Goal: Task Accomplishment & Management: Complete application form

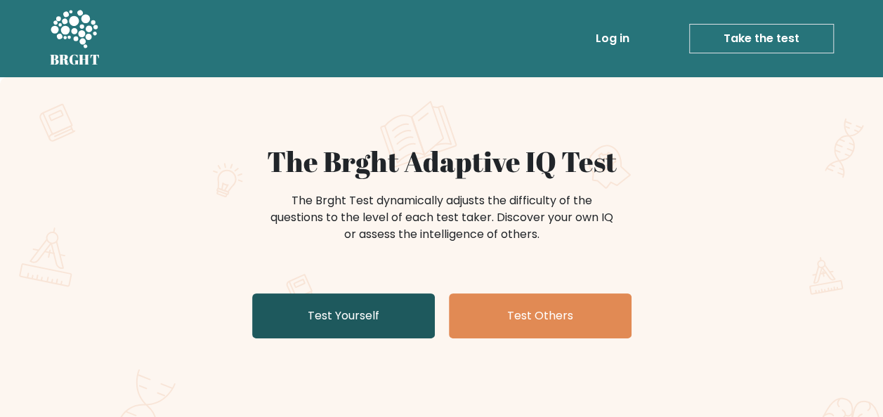
click at [313, 325] on link "Test Yourself" at bounding box center [343, 315] width 183 height 45
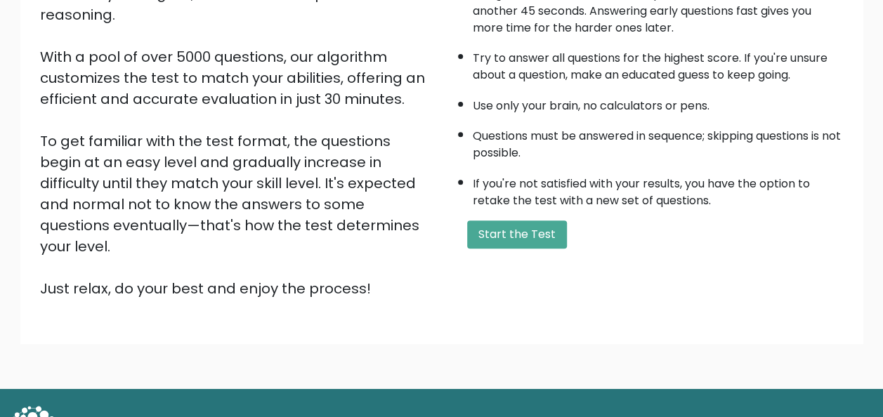
scroll to position [70, 0]
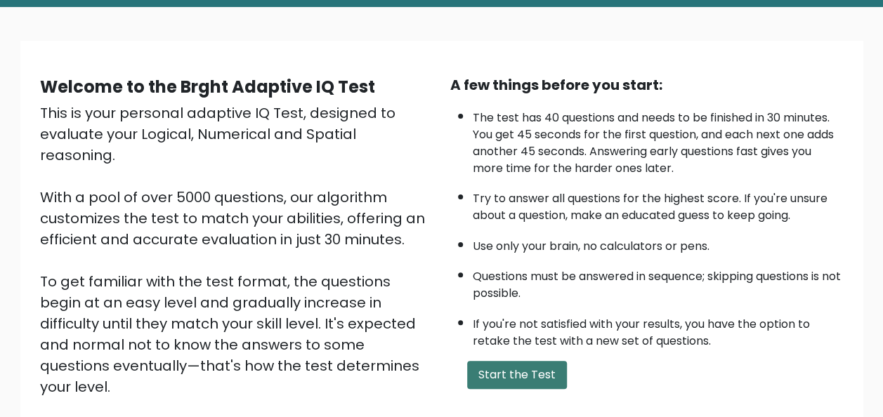
click at [507, 368] on button "Start the Test" at bounding box center [517, 375] width 100 height 28
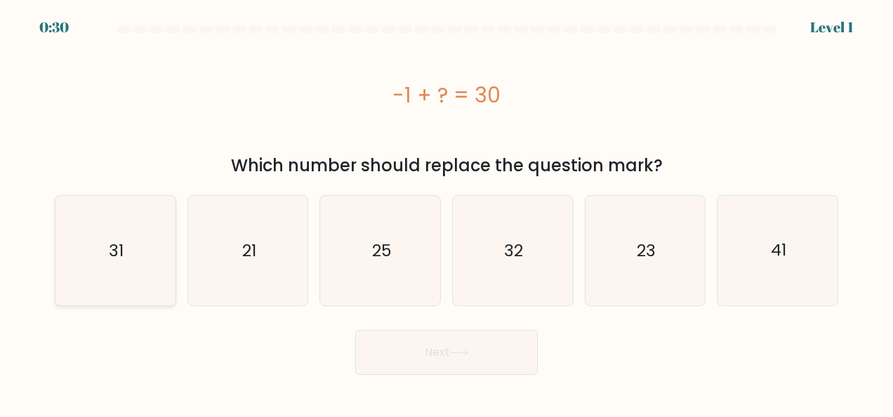
click at [153, 247] on icon "31" at bounding box center [115, 251] width 110 height 110
click at [447, 212] on input "a. 31" at bounding box center [447, 211] width 1 height 4
radio input "true"
click at [449, 345] on button "Next" at bounding box center [446, 352] width 183 height 45
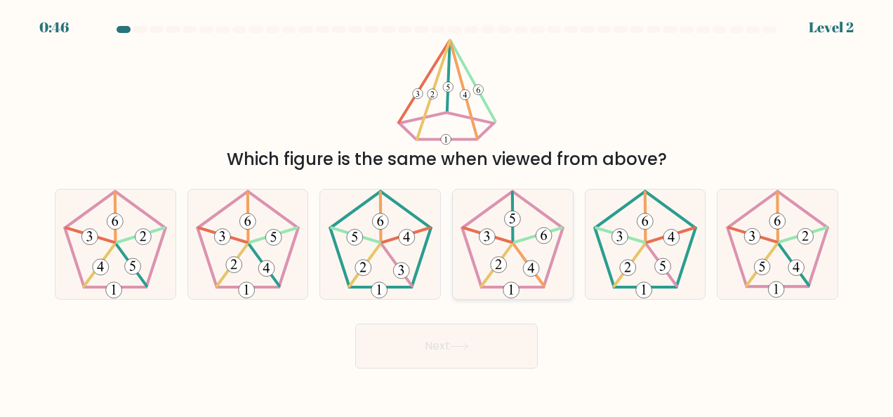
click at [520, 233] on icon at bounding box center [513, 245] width 110 height 110
click at [447, 212] on input "d." at bounding box center [447, 211] width 1 height 4
radio input "true"
click at [473, 349] on button "Next" at bounding box center [446, 346] width 183 height 45
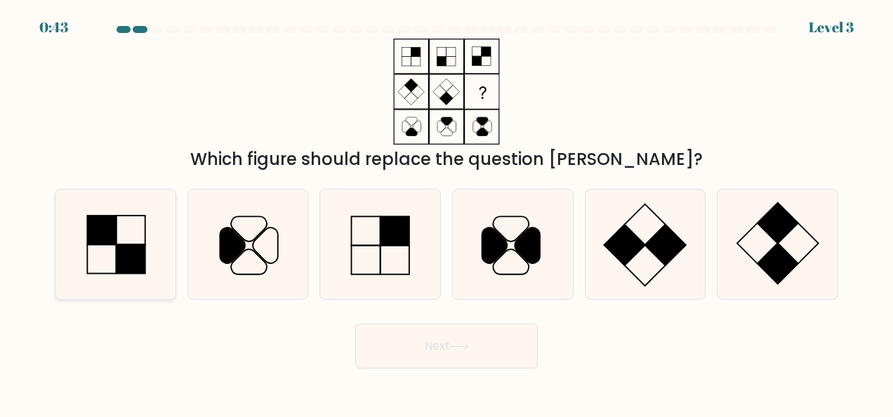
click at [119, 251] on rect at bounding box center [131, 258] width 29 height 29
click at [447, 212] on input "a." at bounding box center [447, 211] width 1 height 4
radio input "true"
click at [468, 354] on button "Next" at bounding box center [446, 346] width 183 height 45
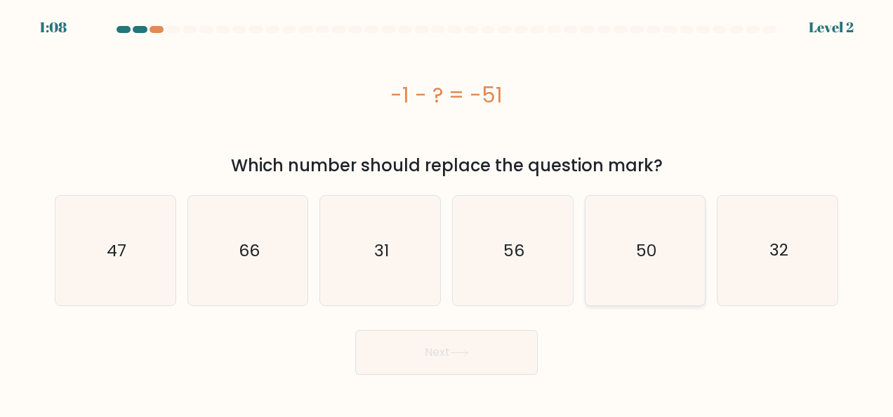
click at [638, 253] on text "50" at bounding box center [646, 250] width 20 height 22
click at [447, 212] on input "e. 50" at bounding box center [447, 211] width 1 height 4
radio input "true"
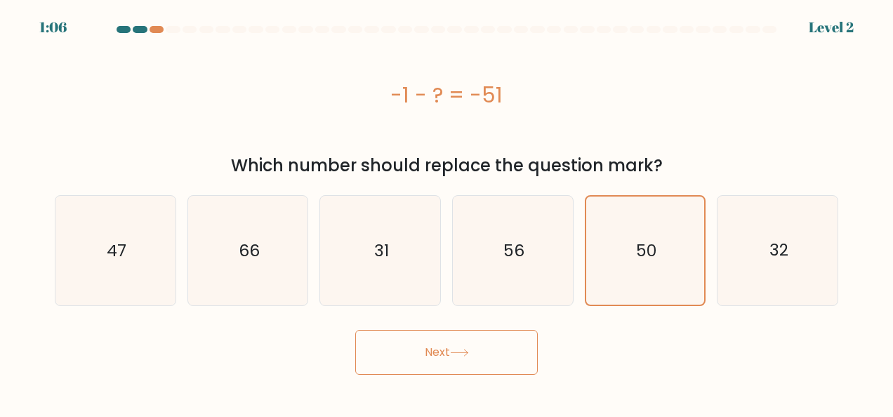
click at [454, 344] on button "Next" at bounding box center [446, 352] width 183 height 45
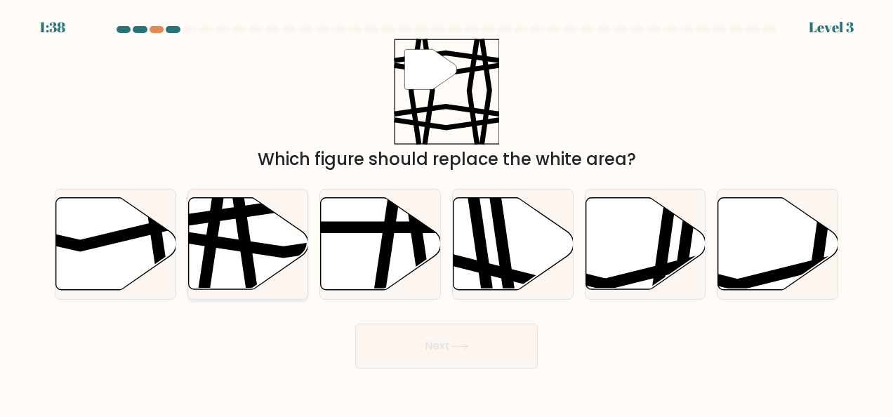
click at [276, 244] on icon at bounding box center [248, 244] width 120 height 92
click at [447, 212] on input "b." at bounding box center [447, 211] width 1 height 4
radio input "true"
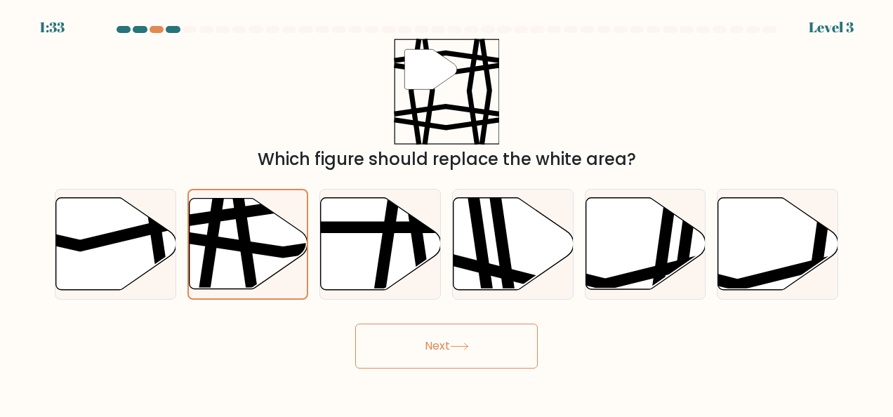
click at [451, 349] on button "Next" at bounding box center [446, 346] width 183 height 45
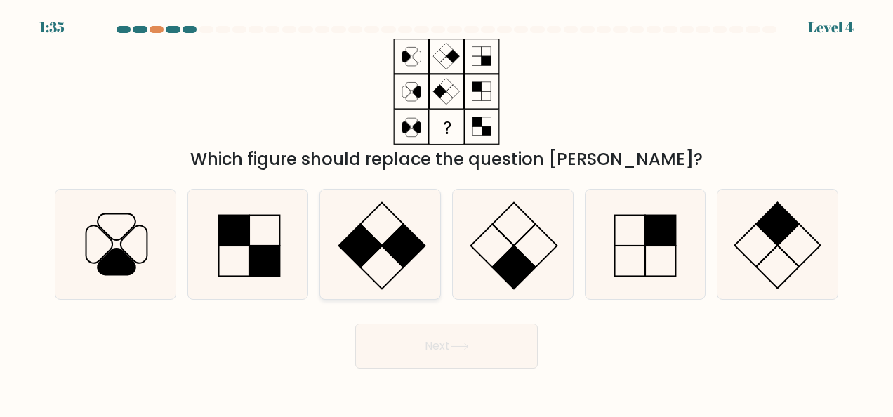
click at [381, 262] on icon at bounding box center [381, 245] width 110 height 110
click at [447, 212] on input "c." at bounding box center [447, 211] width 1 height 4
radio input "true"
click at [440, 341] on button "Next" at bounding box center [446, 346] width 183 height 45
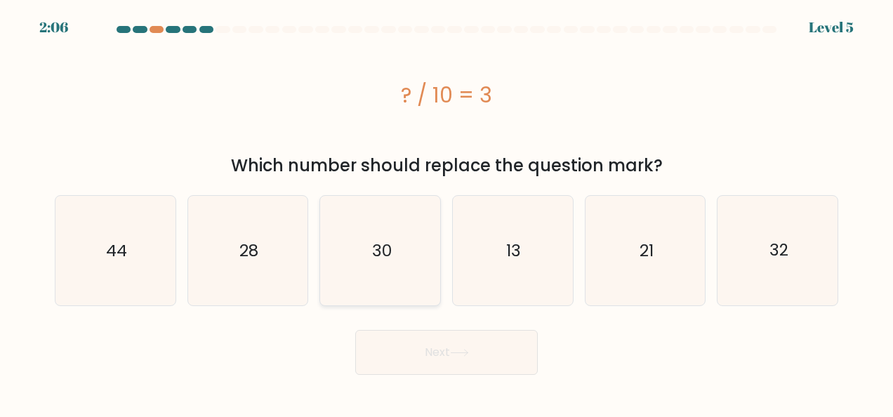
click at [367, 249] on icon "30" at bounding box center [381, 251] width 110 height 110
click at [447, 212] on input "c. 30" at bounding box center [447, 211] width 1 height 4
radio input "true"
click at [428, 351] on button "Next" at bounding box center [446, 352] width 183 height 45
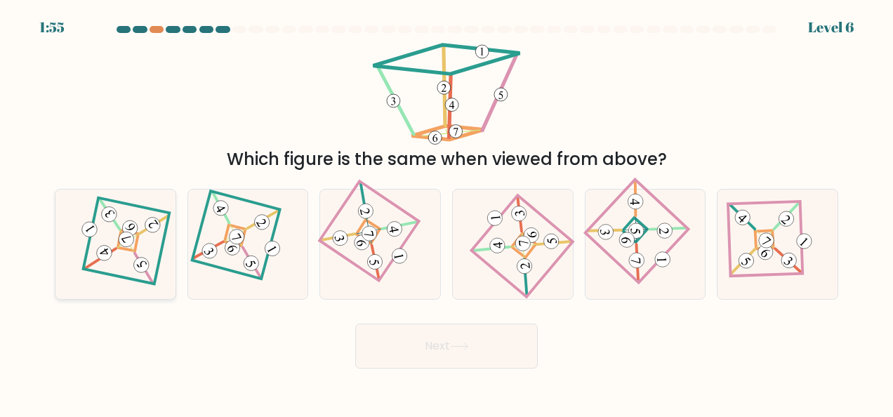
click at [133, 225] on 877 at bounding box center [130, 228] width 21 height 21
click at [447, 212] on input "a." at bounding box center [447, 211] width 1 height 4
radio input "true"
click at [425, 356] on button "Next" at bounding box center [446, 346] width 183 height 45
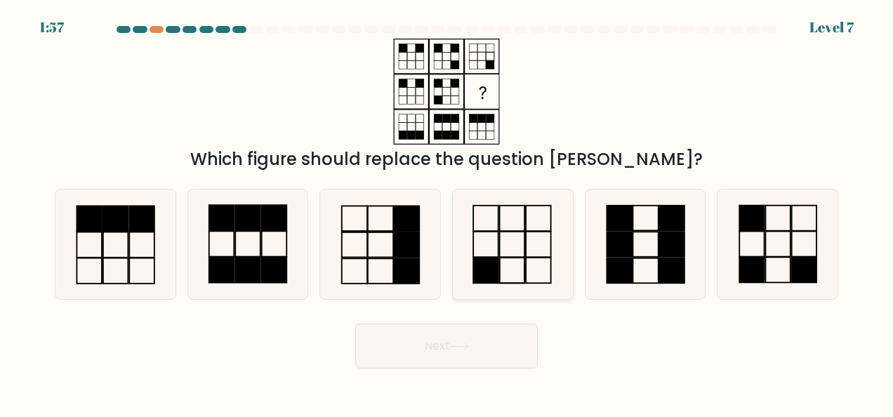
click at [510, 253] on icon at bounding box center [513, 245] width 110 height 110
click at [447, 212] on input "d." at bounding box center [447, 211] width 1 height 4
radio input "true"
click at [480, 354] on button "Next" at bounding box center [446, 346] width 183 height 45
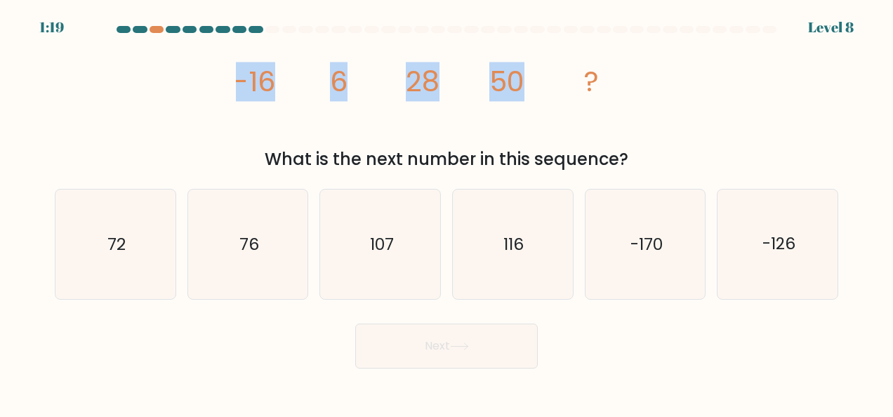
drag, startPoint x: 223, startPoint y: 81, endPoint x: 525, endPoint y: 67, distance: 302.9
click at [525, 67] on div "image/svg+xml -16 6 28 50 ? What is the next number in this sequence?" at bounding box center [446, 105] width 800 height 133
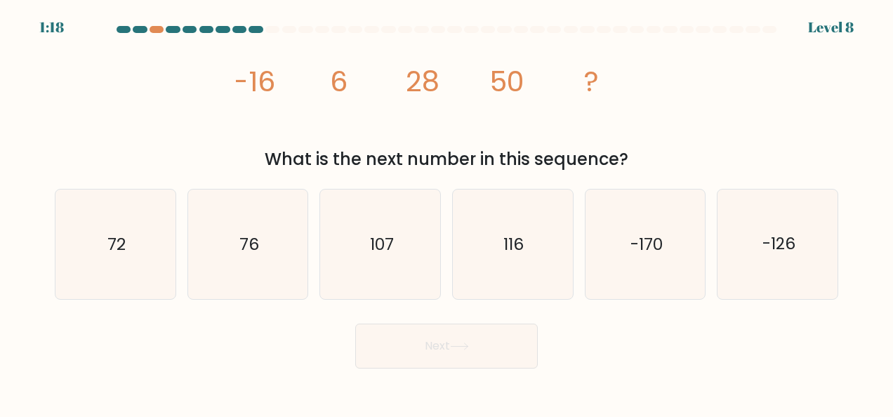
drag, startPoint x: 525, startPoint y: 67, endPoint x: 648, endPoint y: 101, distance: 127.4
click at [648, 101] on icon "image/svg+xml -16 6 28 50 ?" at bounding box center [446, 92] width 421 height 106
click at [111, 258] on icon "72" at bounding box center [115, 245] width 110 height 110
click at [447, 212] on input "a. 72" at bounding box center [447, 211] width 1 height 4
radio input "true"
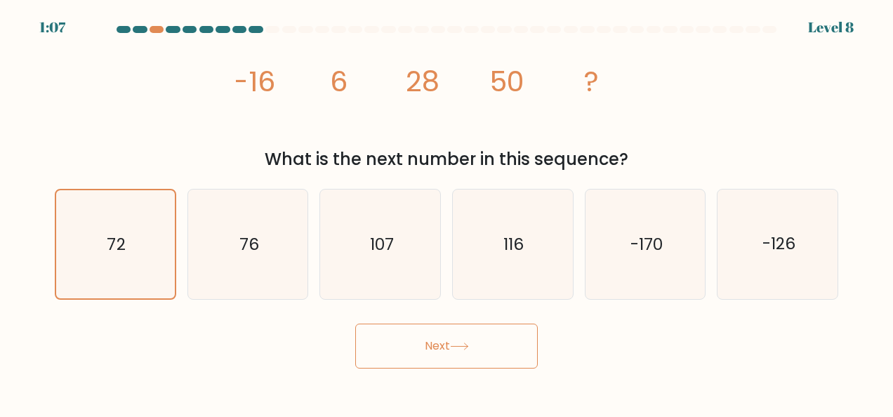
click at [437, 354] on button "Next" at bounding box center [446, 346] width 183 height 45
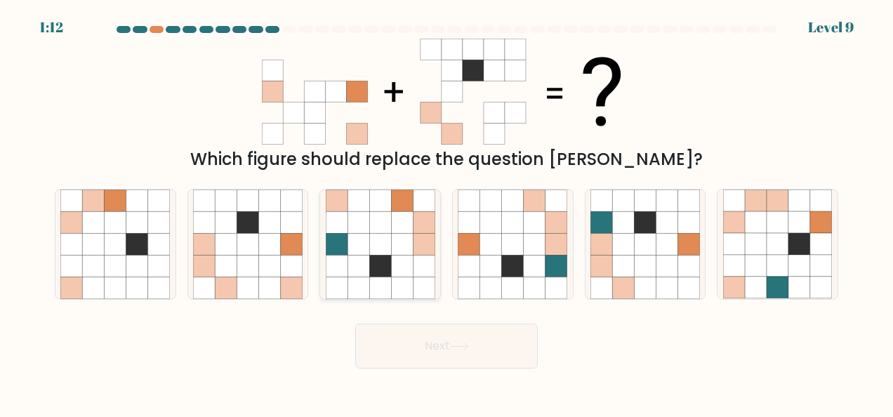
click at [402, 258] on icon at bounding box center [402, 266] width 22 height 22
click at [447, 212] on input "c." at bounding box center [447, 211] width 1 height 4
radio input "true"
click at [442, 346] on button "Next" at bounding box center [446, 346] width 183 height 45
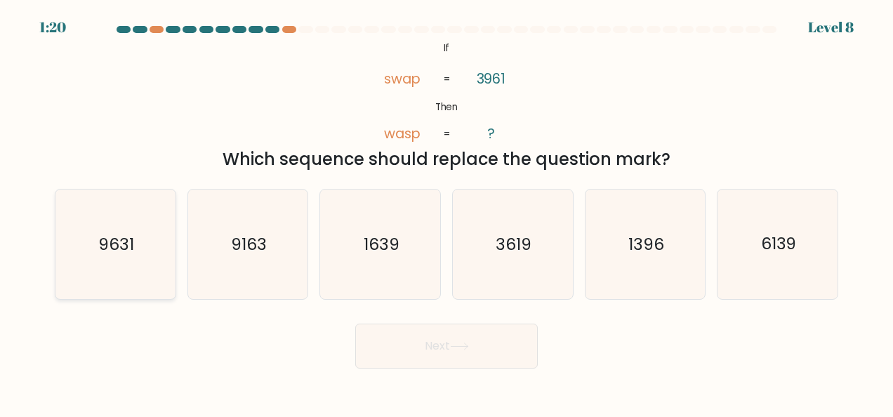
click at [116, 247] on text "9631" at bounding box center [116, 244] width 36 height 22
click at [447, 212] on input "a. 9631" at bounding box center [447, 211] width 1 height 4
radio input "true"
click at [476, 351] on button "Next" at bounding box center [446, 346] width 183 height 45
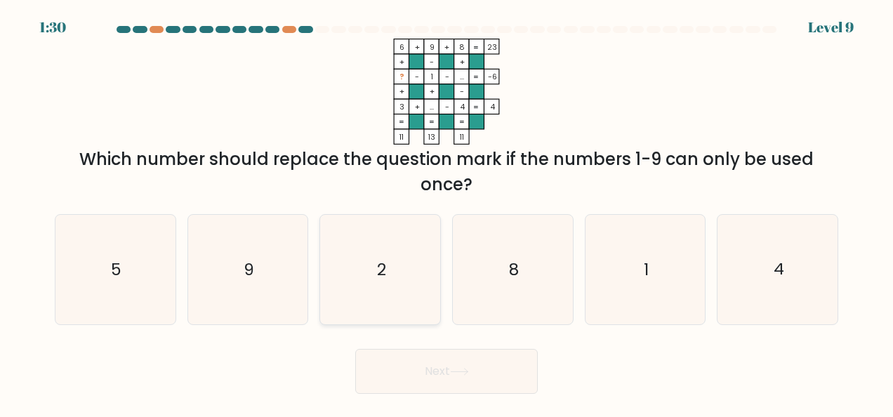
drag, startPoint x: 400, startPoint y: 277, endPoint x: 410, endPoint y: 308, distance: 32.0
click at [402, 281] on icon "2" at bounding box center [381, 270] width 110 height 110
click at [447, 212] on input "c. 2" at bounding box center [447, 211] width 1 height 4
radio input "true"
click at [439, 376] on button "Next" at bounding box center [446, 371] width 183 height 45
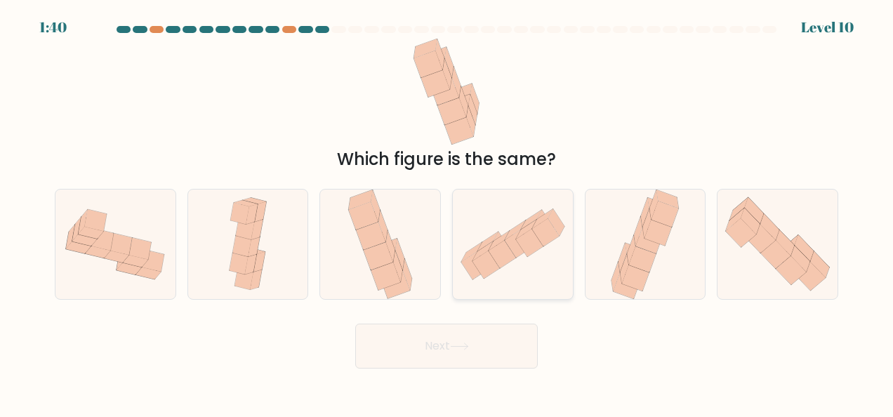
click at [513, 245] on icon at bounding box center [518, 244] width 27 height 28
click at [447, 212] on input "d." at bounding box center [447, 211] width 1 height 4
radio input "true"
click at [465, 350] on icon at bounding box center [459, 347] width 19 height 8
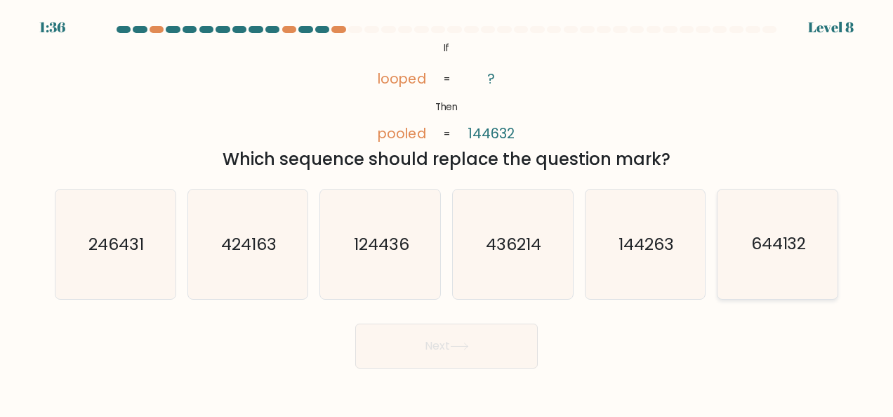
click at [785, 257] on icon "644132" at bounding box center [778, 245] width 110 height 110
click at [447, 212] on input "f. 644132" at bounding box center [447, 211] width 1 height 4
radio input "true"
click at [446, 350] on button "Next" at bounding box center [446, 346] width 183 height 45
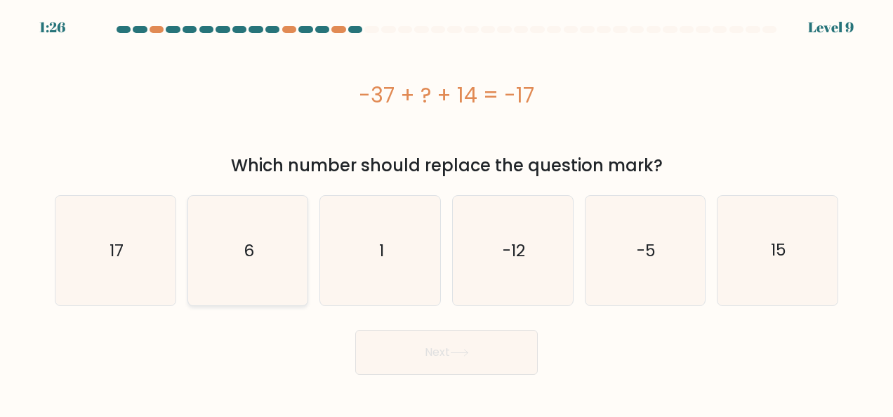
click at [250, 239] on icon "6" at bounding box center [248, 251] width 110 height 110
click at [447, 212] on input "b. 6" at bounding box center [447, 211] width 1 height 4
radio input "true"
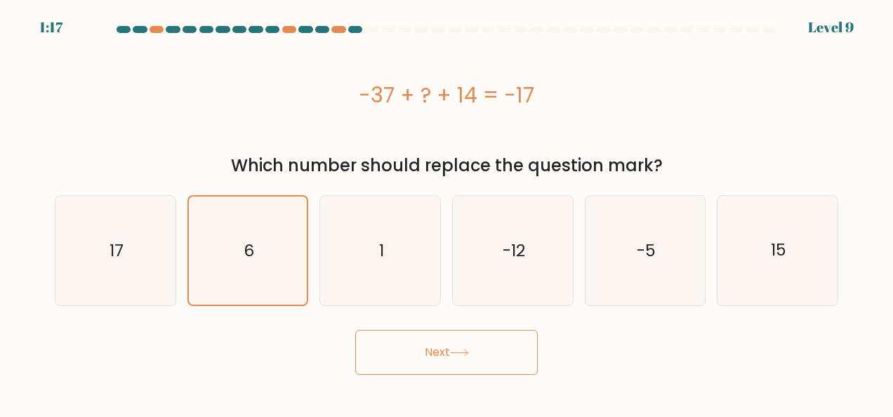
click at [421, 360] on button "Next" at bounding box center [446, 352] width 183 height 45
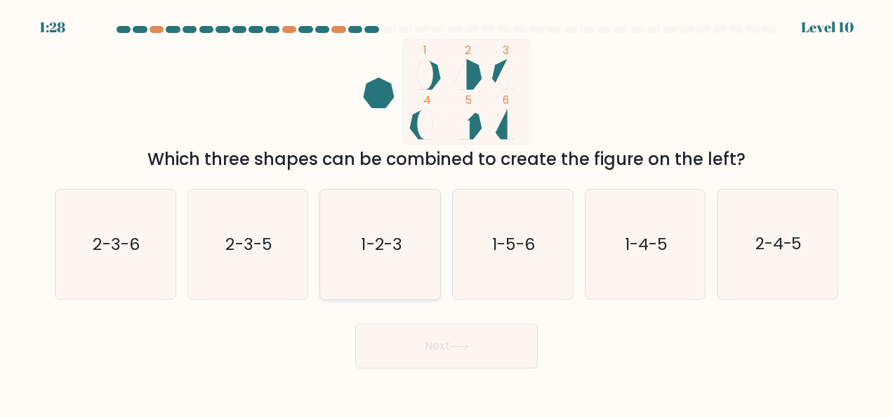
click at [389, 253] on text "1-2-3" at bounding box center [381, 244] width 41 height 22
click at [447, 212] on input "c. 1-2-3" at bounding box center [447, 211] width 1 height 4
radio input "true"
click at [432, 344] on button "Next" at bounding box center [446, 346] width 183 height 45
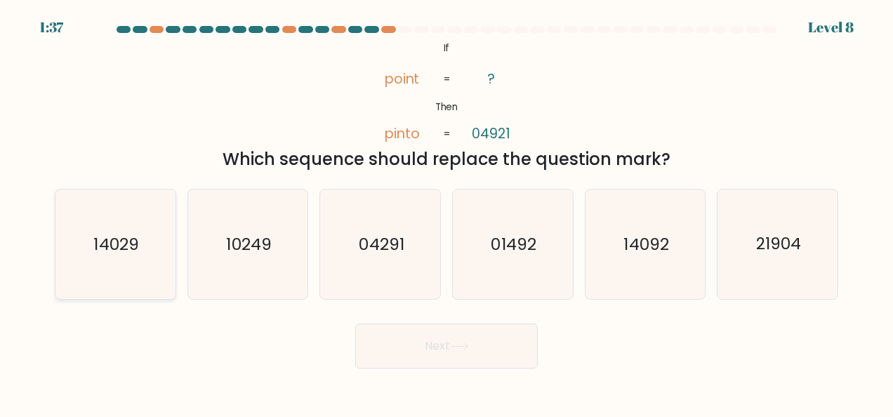
click at [124, 254] on text "14029" at bounding box center [116, 244] width 45 height 22
click at [447, 212] on input "a. 14029" at bounding box center [447, 211] width 1 height 4
radio input "true"
click at [480, 354] on button "Next" at bounding box center [446, 346] width 183 height 45
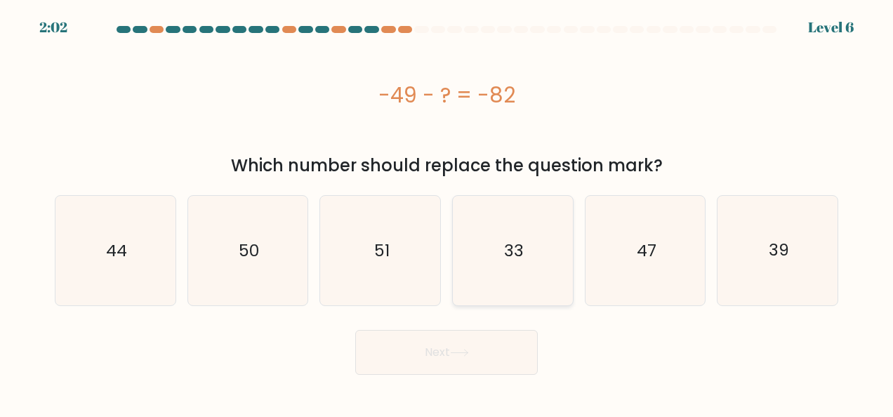
click at [516, 275] on icon "33" at bounding box center [513, 251] width 110 height 110
click at [447, 212] on input "d. 33" at bounding box center [447, 211] width 1 height 4
radio input "true"
click at [456, 358] on button "Next" at bounding box center [446, 352] width 183 height 45
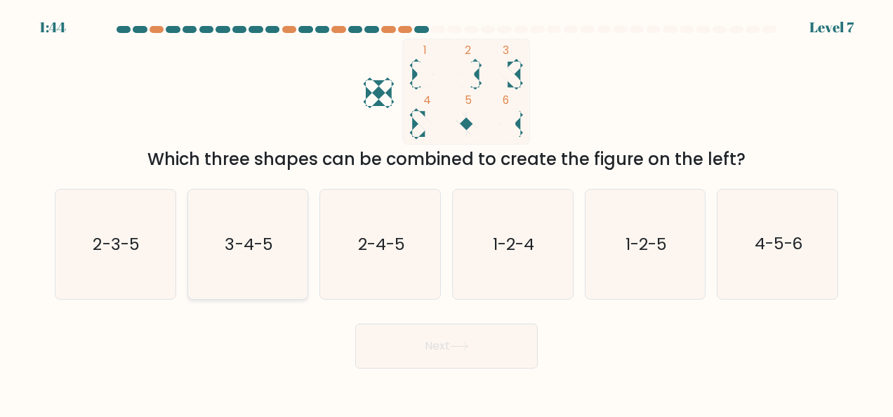
click at [257, 269] on icon "3-4-5" at bounding box center [248, 245] width 110 height 110
click at [447, 212] on input "b. 3-4-5" at bounding box center [447, 211] width 1 height 4
radio input "true"
click at [437, 346] on button "Next" at bounding box center [446, 346] width 183 height 45
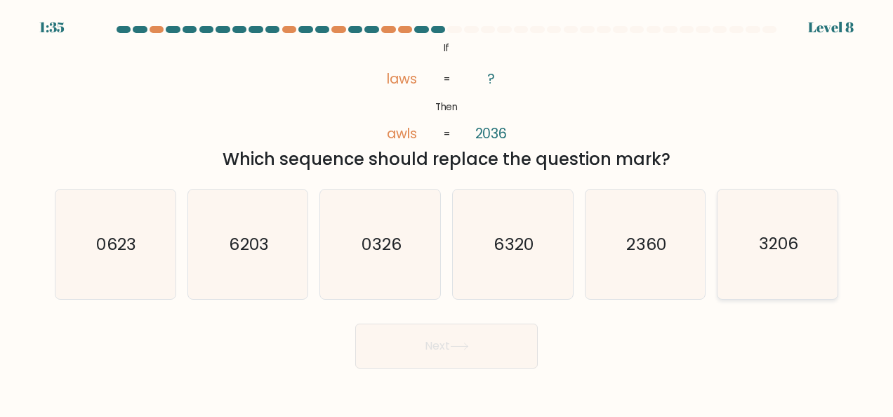
click at [764, 257] on icon "3206" at bounding box center [778, 245] width 110 height 110
click at [447, 212] on input "f. 3206" at bounding box center [447, 211] width 1 height 4
radio input "true"
click at [517, 350] on button "Next" at bounding box center [446, 346] width 183 height 45
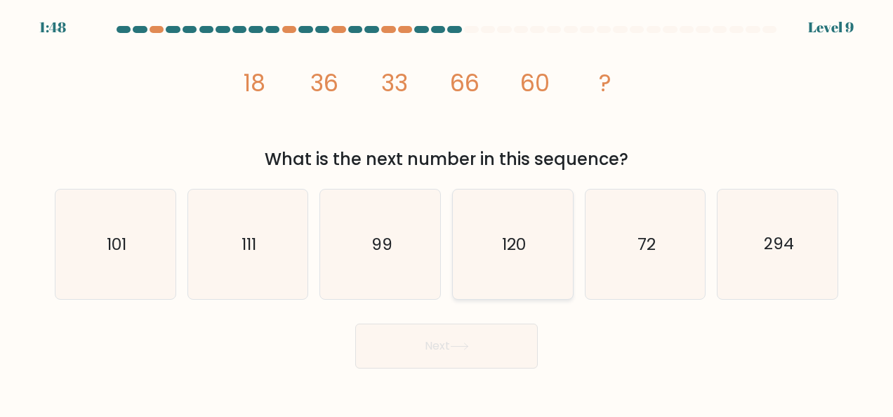
click at [515, 257] on icon "120" at bounding box center [513, 245] width 110 height 110
click at [447, 212] on input "d. 120" at bounding box center [447, 211] width 1 height 4
radio input "true"
click at [489, 351] on button "Next" at bounding box center [446, 346] width 183 height 45
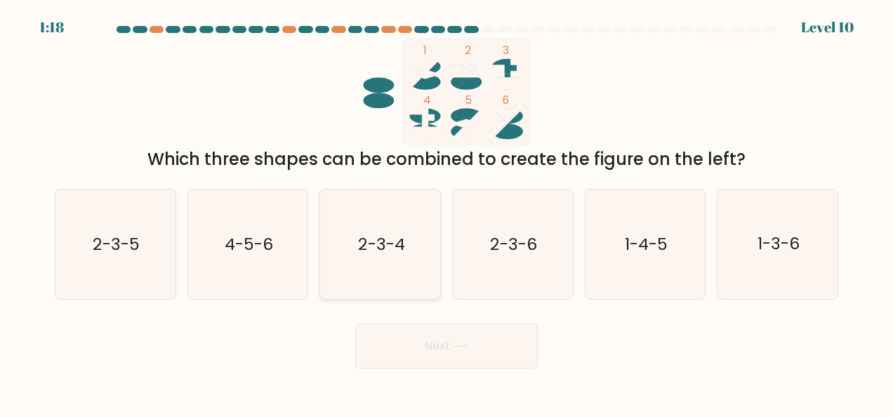
click at [384, 247] on text "2-3-4" at bounding box center [381, 244] width 46 height 22
click at [447, 212] on input "c. 2-3-4" at bounding box center [447, 211] width 1 height 4
radio input "true"
click at [413, 348] on button "Next" at bounding box center [446, 346] width 183 height 45
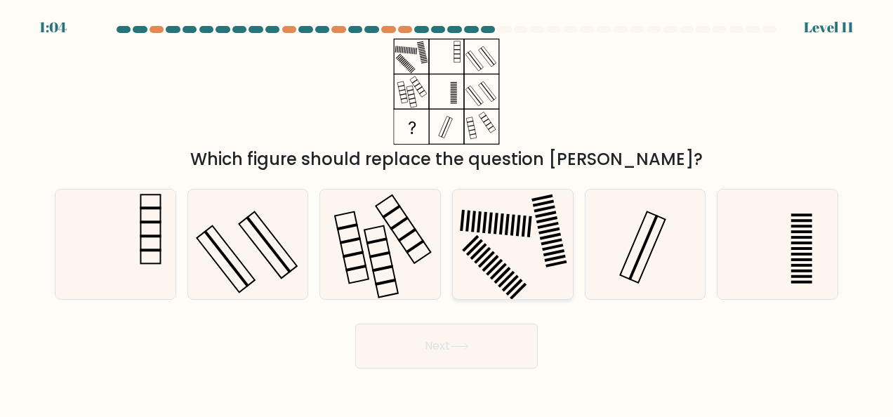
click at [502, 232] on rect at bounding box center [501, 223] width 5 height 21
click at [447, 212] on input "d." at bounding box center [447, 211] width 1 height 4
radio input "true"
click at [476, 337] on button "Next" at bounding box center [446, 346] width 183 height 45
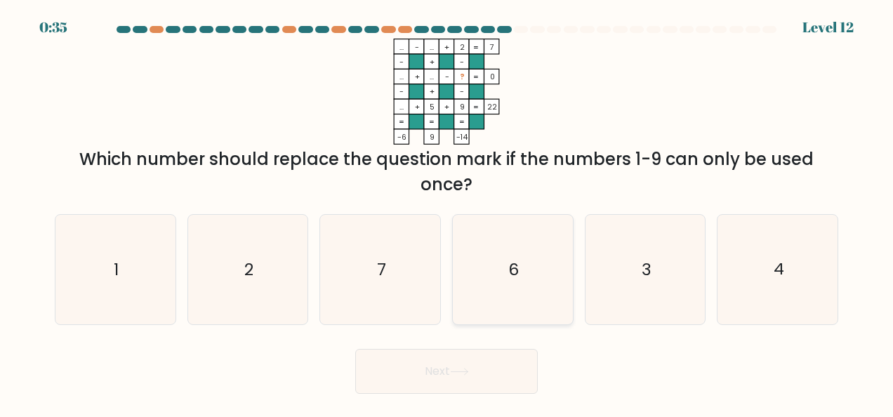
click at [527, 268] on icon "6" at bounding box center [513, 270] width 110 height 110
click at [447, 212] on input "d. 6" at bounding box center [447, 211] width 1 height 4
radio input "true"
click at [477, 378] on button "Next" at bounding box center [446, 371] width 183 height 45
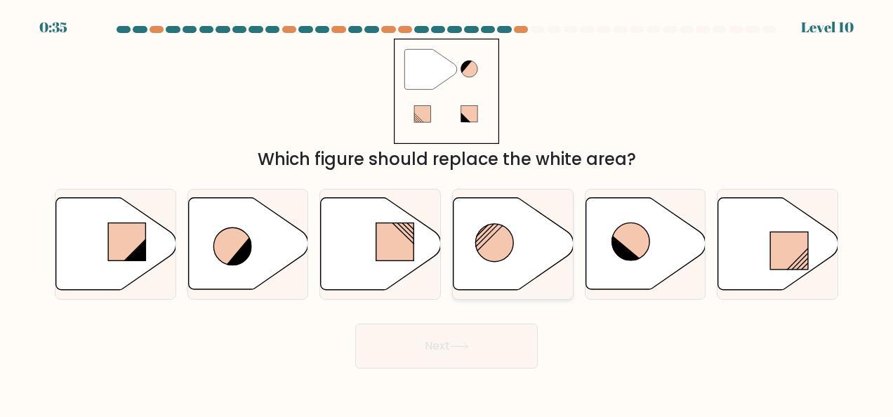
click at [518, 244] on icon at bounding box center [514, 244] width 120 height 92
click at [447, 212] on input "d." at bounding box center [447, 211] width 1 height 4
radio input "true"
click at [470, 359] on button "Next" at bounding box center [446, 346] width 183 height 45
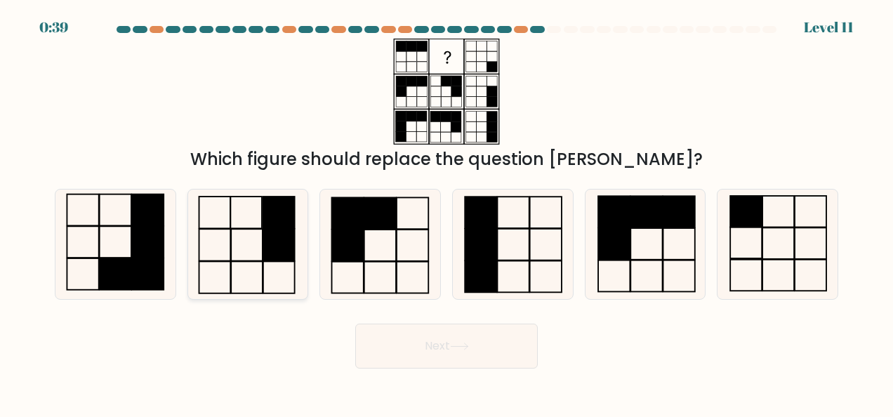
click at [253, 256] on icon at bounding box center [248, 245] width 110 height 110
click at [447, 212] on input "b." at bounding box center [447, 211] width 1 height 4
radio input "true"
click at [407, 347] on button "Next" at bounding box center [446, 346] width 183 height 45
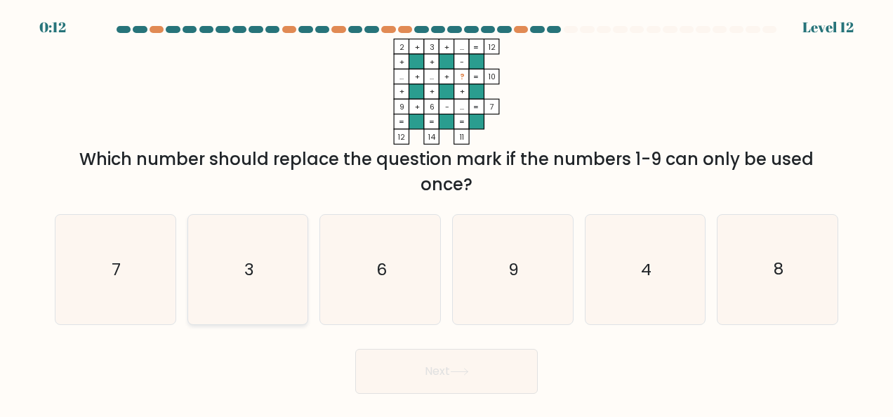
click at [288, 282] on icon "3" at bounding box center [248, 270] width 110 height 110
click at [447, 212] on input "b. 3" at bounding box center [447, 211] width 1 height 4
radio input "true"
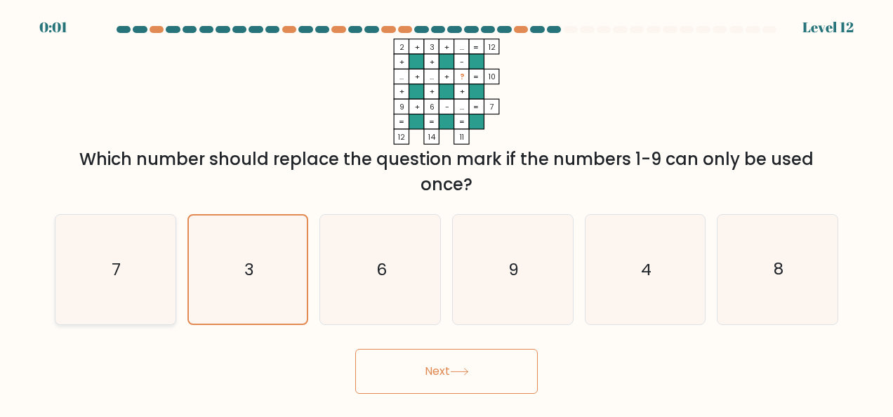
click at [95, 268] on icon "7" at bounding box center [115, 270] width 110 height 110
click at [447, 212] on input "a. 7" at bounding box center [447, 211] width 1 height 4
radio input "true"
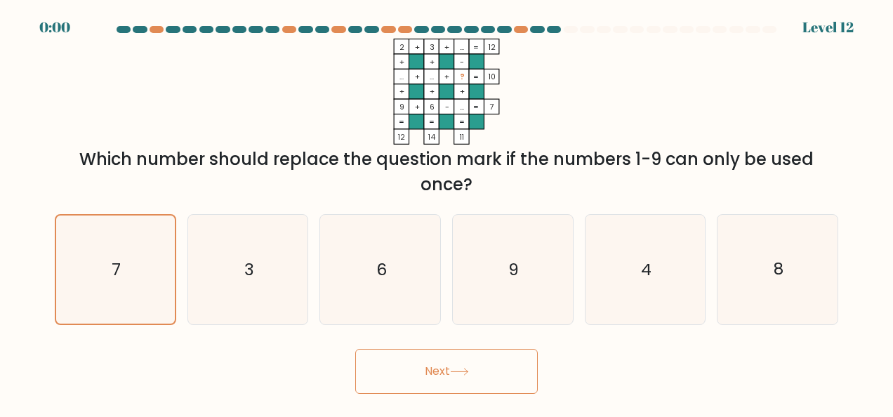
click at [458, 365] on button "Next" at bounding box center [446, 371] width 183 height 45
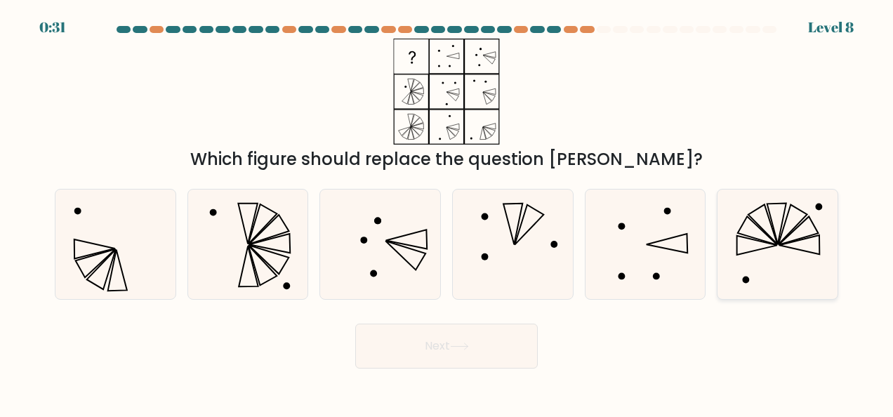
click at [769, 239] on icon at bounding box center [778, 245] width 110 height 110
click at [447, 212] on input "f." at bounding box center [447, 211] width 1 height 4
radio input "true"
click at [503, 347] on button "Next" at bounding box center [446, 346] width 183 height 45
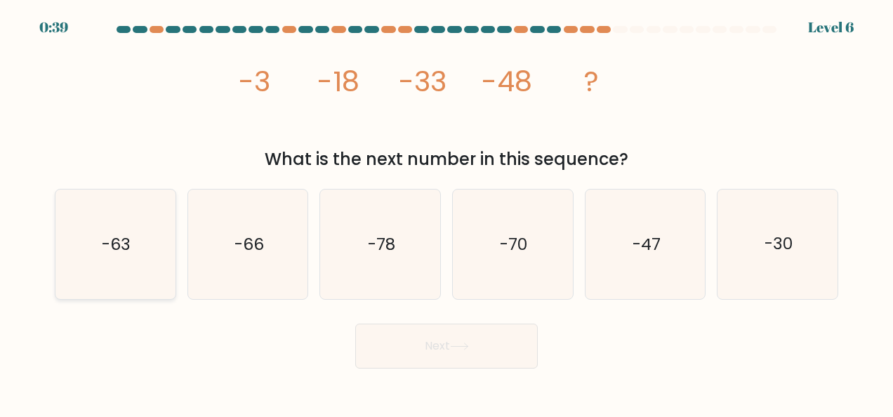
click at [149, 270] on icon "-63" at bounding box center [115, 245] width 110 height 110
click at [447, 212] on input "a. -63" at bounding box center [447, 211] width 1 height 4
radio input "true"
click at [487, 359] on button "Next" at bounding box center [446, 346] width 183 height 45
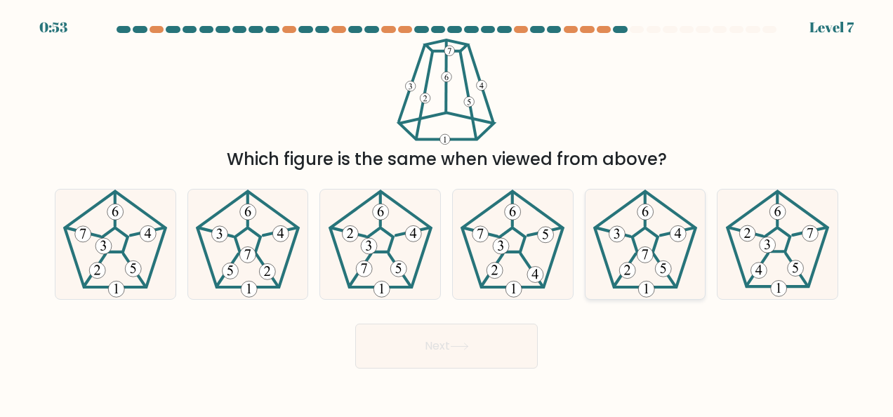
click at [643, 246] on icon at bounding box center [645, 245] width 110 height 110
click at [447, 212] on input "e." at bounding box center [447, 211] width 1 height 4
radio input "true"
click at [456, 352] on button "Next" at bounding box center [446, 346] width 183 height 45
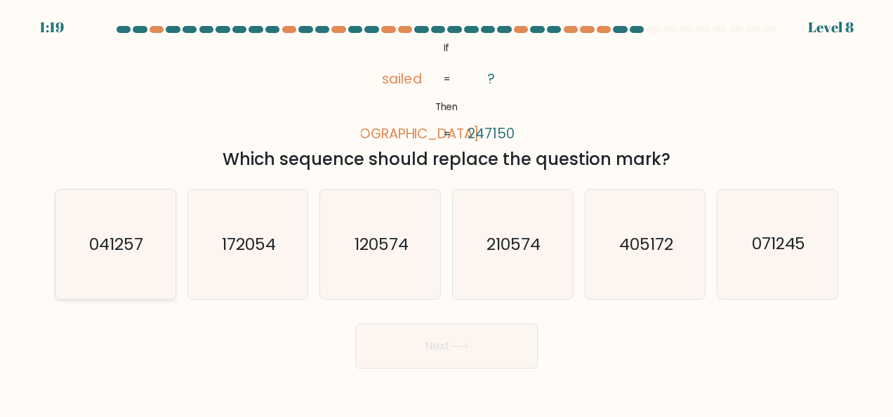
click at [148, 236] on icon "041257" at bounding box center [115, 245] width 110 height 110
click at [447, 212] on input "a. 041257" at bounding box center [447, 211] width 1 height 4
radio input "true"
click at [428, 351] on button "Next" at bounding box center [446, 346] width 183 height 45
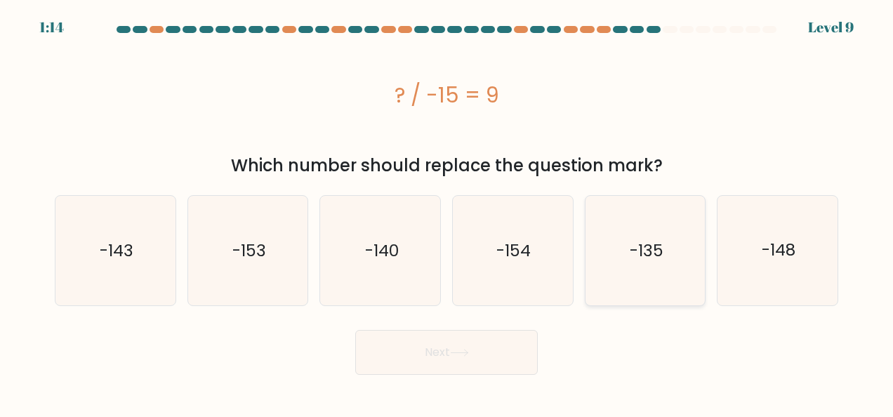
click at [647, 292] on icon "-135" at bounding box center [645, 251] width 110 height 110
click at [447, 212] on input "e. -135" at bounding box center [447, 211] width 1 height 4
radio input "true"
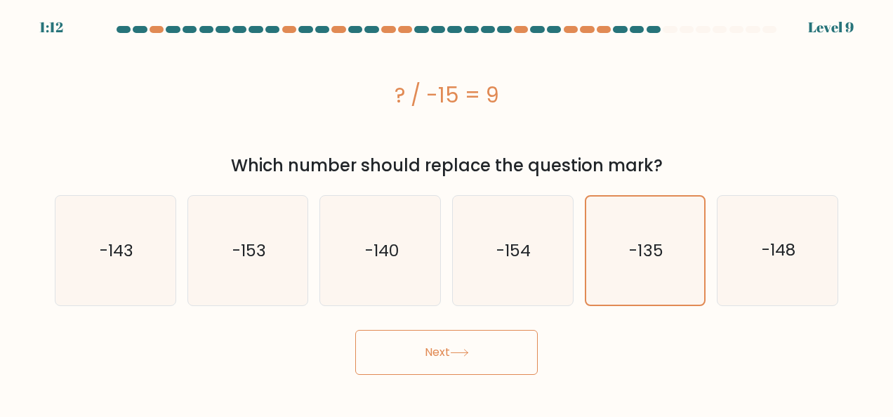
click at [452, 345] on button "Next" at bounding box center [446, 352] width 183 height 45
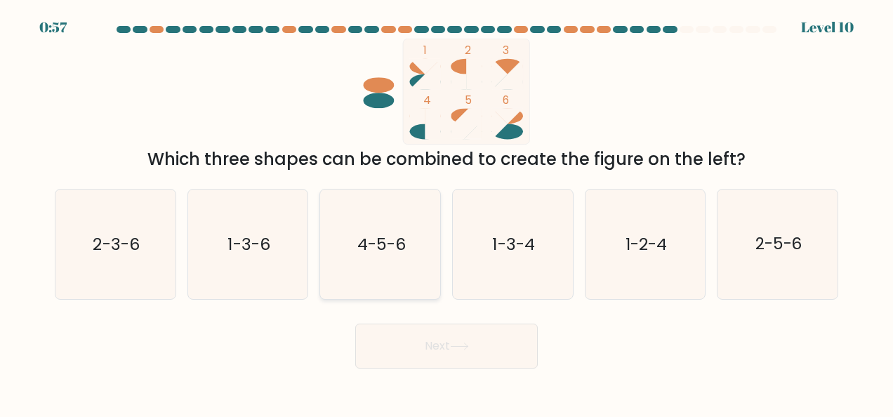
click at [379, 254] on text "4-5-6" at bounding box center [381, 244] width 48 height 22
click at [447, 212] on input "c. 4-5-6" at bounding box center [447, 211] width 1 height 4
radio input "true"
click at [428, 341] on button "Next" at bounding box center [446, 346] width 183 height 45
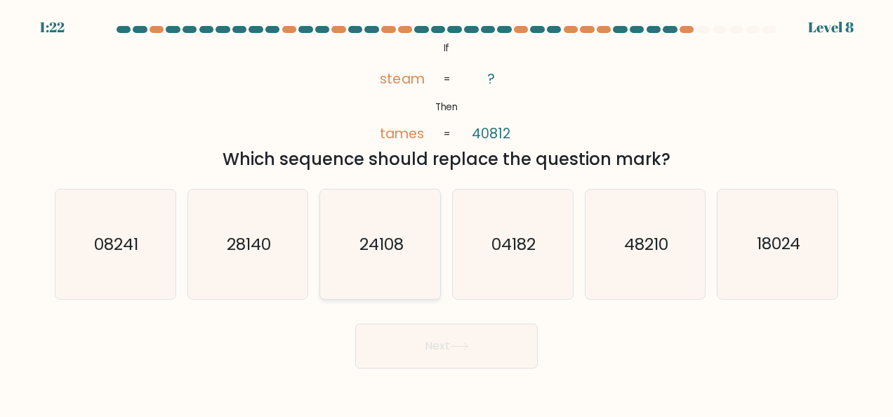
click at [380, 246] on text "24108" at bounding box center [381, 244] width 44 height 22
click at [447, 212] on input "c. 24108" at bounding box center [447, 211] width 1 height 4
radio input "true"
click at [447, 337] on button "Next" at bounding box center [446, 346] width 183 height 45
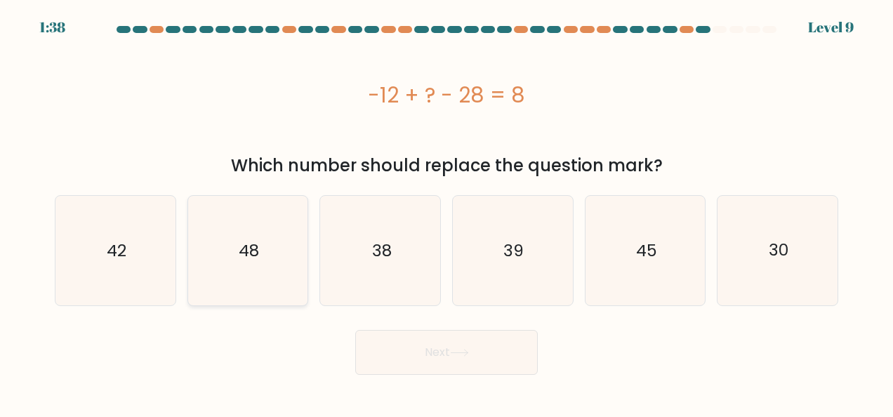
click at [251, 260] on text "48" at bounding box center [249, 250] width 20 height 22
click at [447, 212] on input "b. 48" at bounding box center [447, 211] width 1 height 4
radio input "true"
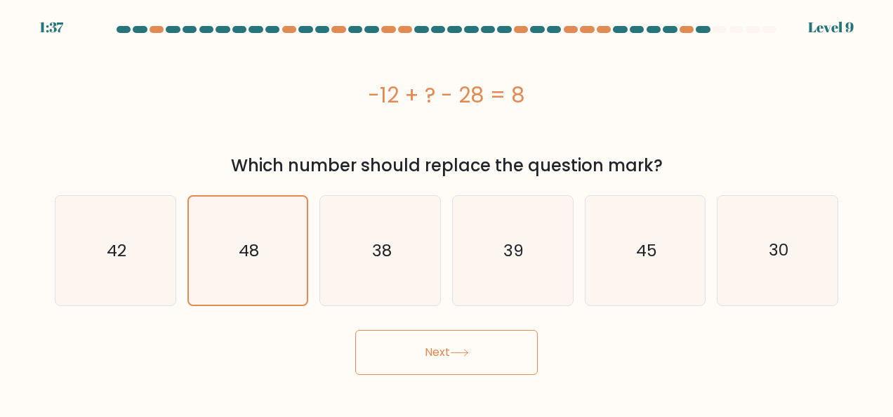
click at [464, 353] on icon at bounding box center [459, 353] width 19 height 8
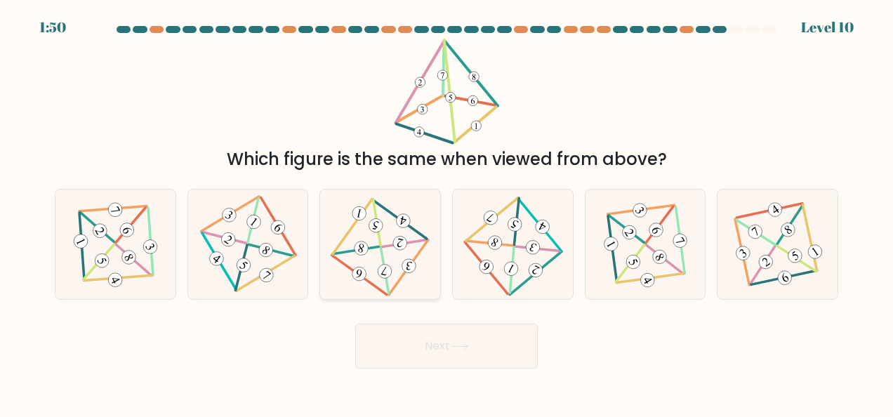
click at [407, 237] on icon at bounding box center [380, 245] width 89 height 88
click at [447, 212] on input "c." at bounding box center [447, 211] width 1 height 4
radio input "true"
click at [420, 352] on button "Next" at bounding box center [446, 346] width 183 height 45
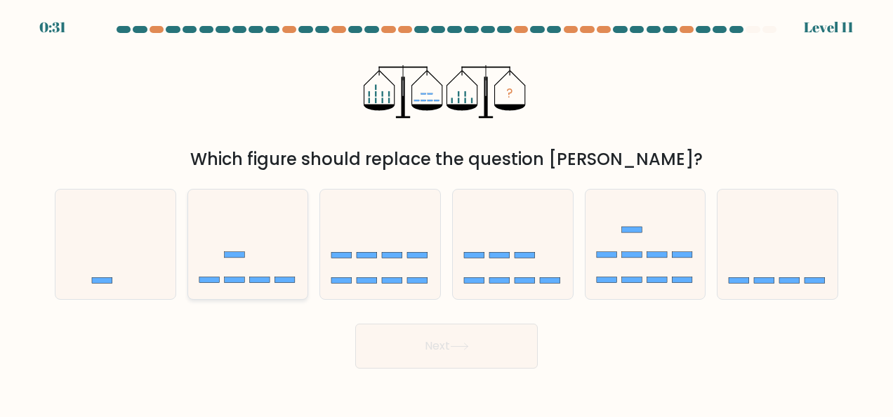
click at [270, 269] on icon at bounding box center [248, 243] width 120 height 99
click at [447, 212] on input "b." at bounding box center [447, 211] width 1 height 4
radio input "true"
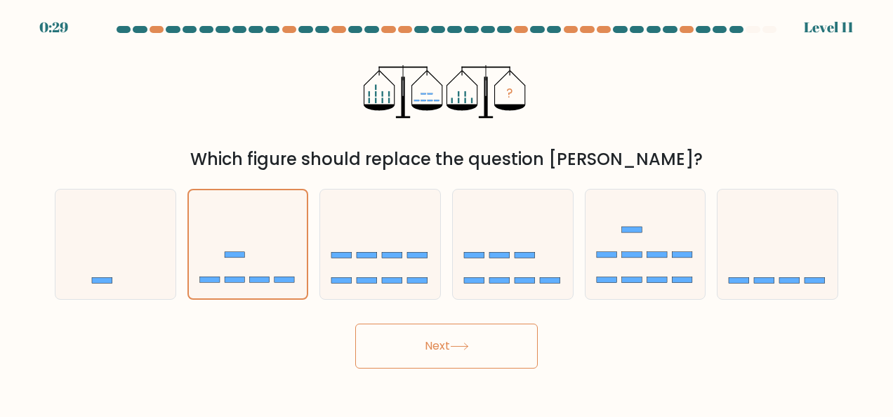
click at [455, 346] on icon at bounding box center [459, 346] width 17 height 6
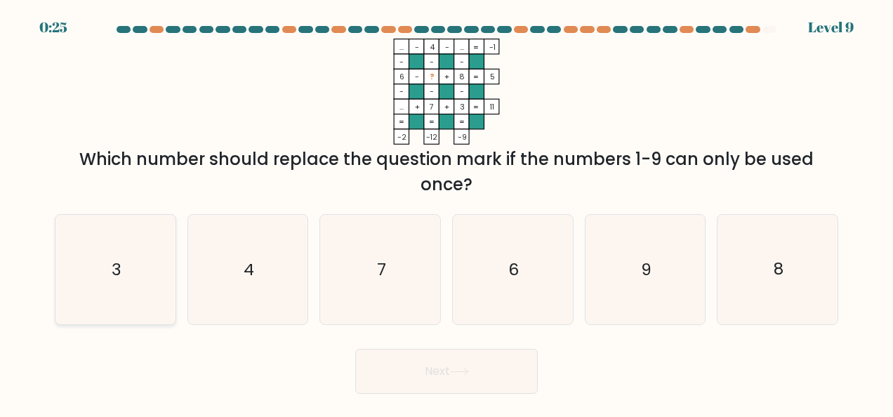
click at [171, 287] on div "3" at bounding box center [115, 269] width 121 height 111
click at [447, 212] on input "a. 3" at bounding box center [447, 211] width 1 height 4
radio input "true"
click at [396, 378] on button "Next" at bounding box center [446, 371] width 183 height 45
click at [435, 377] on button "Next" at bounding box center [446, 371] width 183 height 45
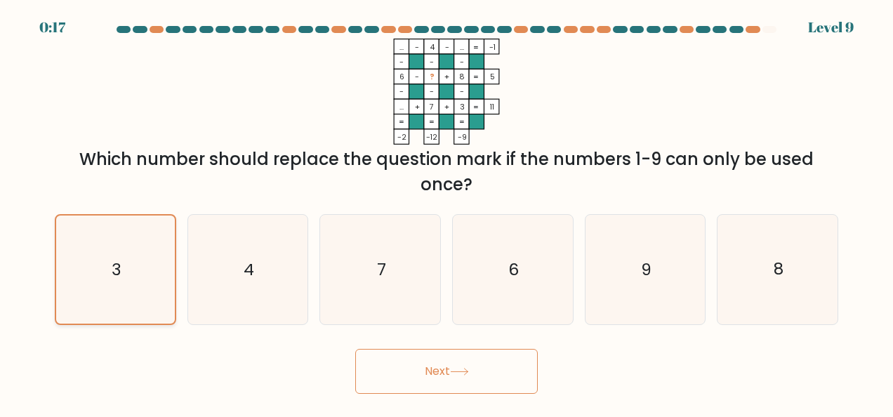
click at [132, 270] on icon "3" at bounding box center [115, 270] width 108 height 108
click at [447, 212] on input "a. 3" at bounding box center [447, 211] width 1 height 4
click at [452, 368] on button "Next" at bounding box center [446, 371] width 183 height 45
click at [655, 386] on div "Next" at bounding box center [446, 368] width 800 height 52
click at [459, 379] on button "Next" at bounding box center [446, 371] width 183 height 45
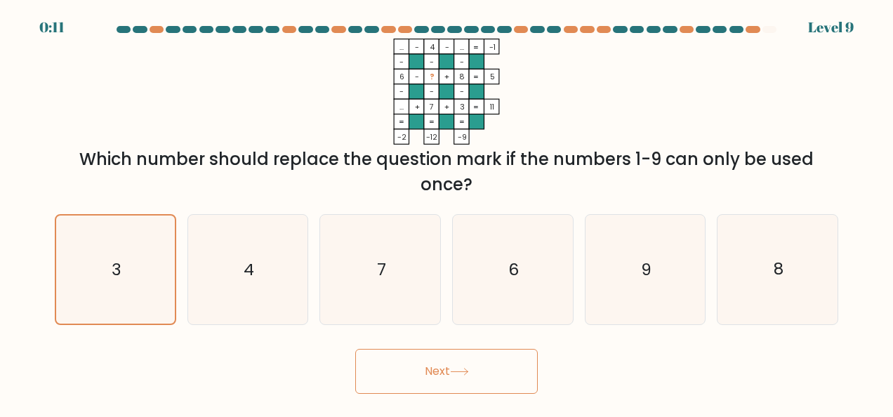
click at [848, 278] on form at bounding box center [446, 210] width 893 height 368
click at [788, 275] on icon "8" at bounding box center [778, 270] width 110 height 110
click at [447, 212] on input "f. 8" at bounding box center [447, 211] width 1 height 4
radio input "true"
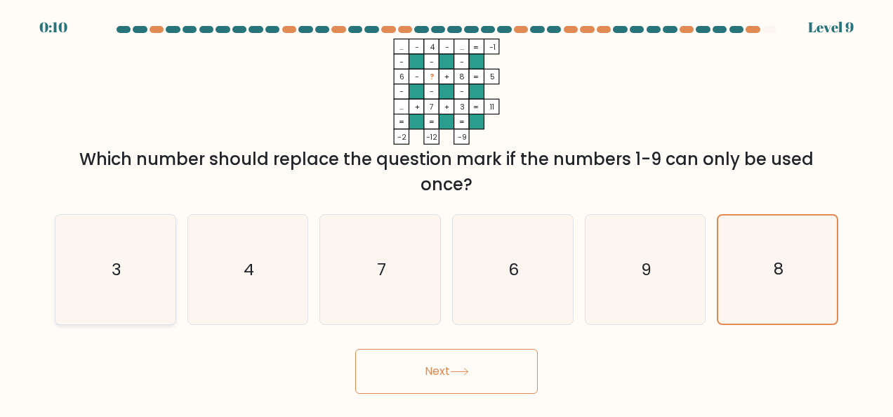
click at [133, 278] on icon "3" at bounding box center [115, 270] width 110 height 110
click at [447, 212] on input "a. 3" at bounding box center [447, 211] width 1 height 4
radio input "true"
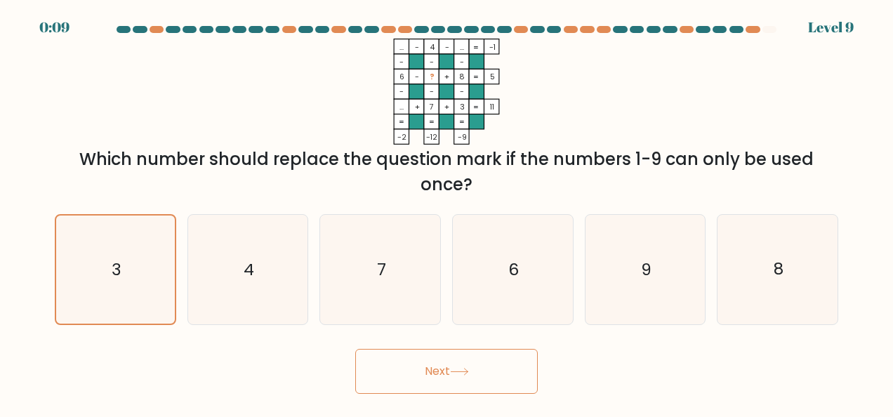
click at [434, 374] on button "Next" at bounding box center [446, 371] width 183 height 45
click at [243, 290] on icon "4" at bounding box center [248, 270] width 110 height 110
click at [447, 212] on input "b. 4" at bounding box center [447, 211] width 1 height 4
radio input "true"
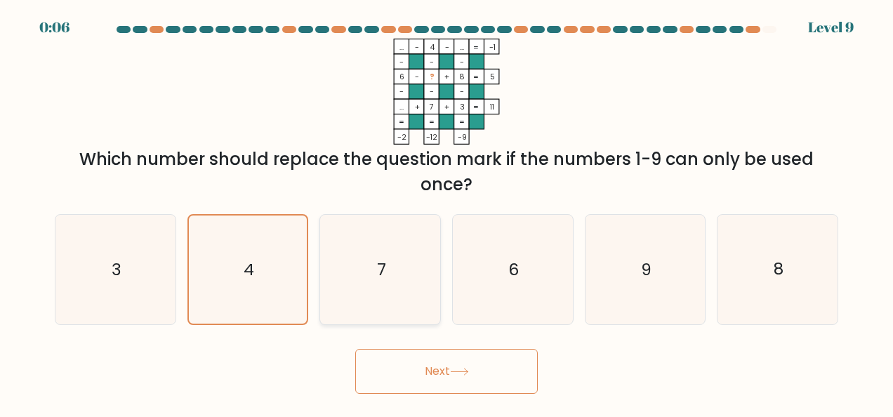
click at [384, 282] on icon "7" at bounding box center [381, 270] width 110 height 110
click at [447, 212] on input "c. 7" at bounding box center [447, 211] width 1 height 4
radio input "true"
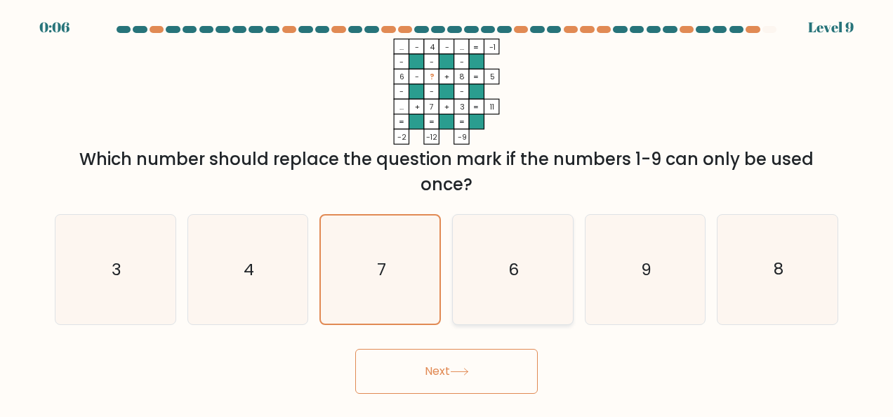
click at [508, 303] on icon "6" at bounding box center [513, 270] width 110 height 110
click at [447, 212] on input "d. 6" at bounding box center [447, 211] width 1 height 4
radio input "true"
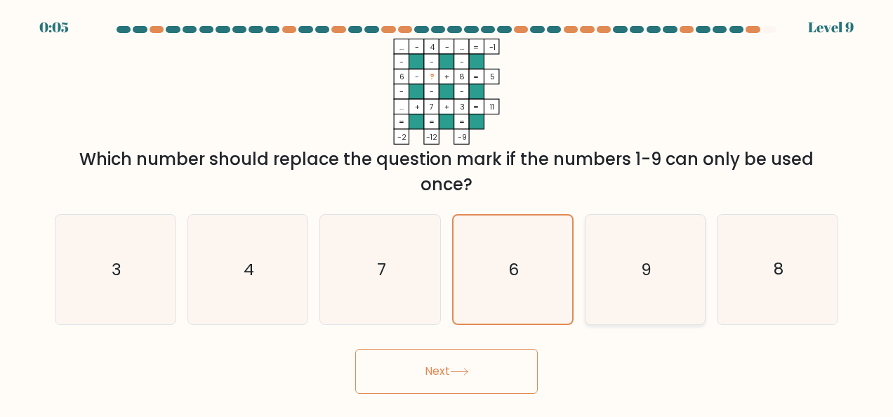
click at [661, 289] on icon "9" at bounding box center [645, 270] width 110 height 110
click at [447, 212] on input "e. 9" at bounding box center [447, 211] width 1 height 4
radio input "true"
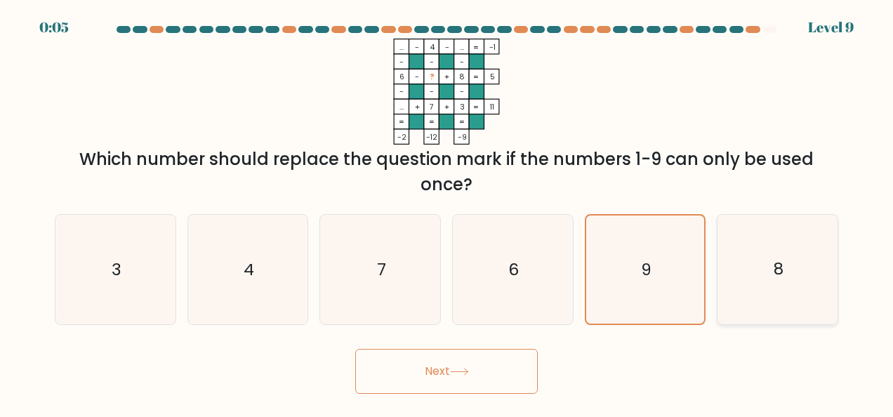
click at [764, 278] on icon "8" at bounding box center [778, 270] width 110 height 110
click at [447, 212] on input "f. 8" at bounding box center [447, 211] width 1 height 4
radio input "true"
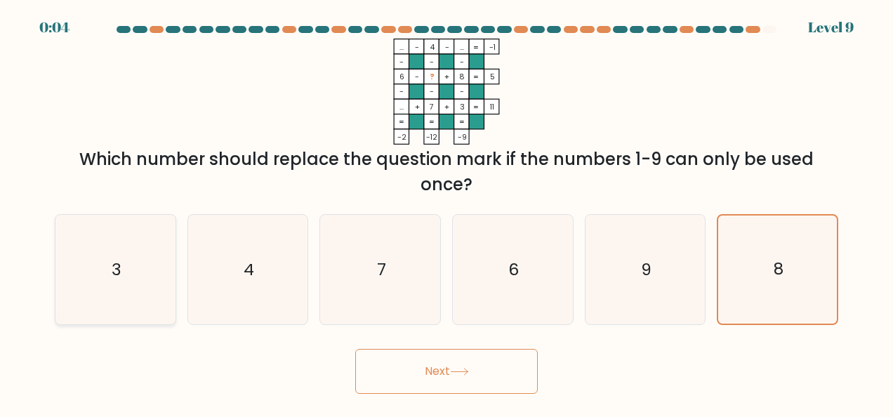
click at [117, 308] on icon "3" at bounding box center [115, 270] width 110 height 110
click at [447, 212] on input "a. 3" at bounding box center [447, 211] width 1 height 4
radio input "true"
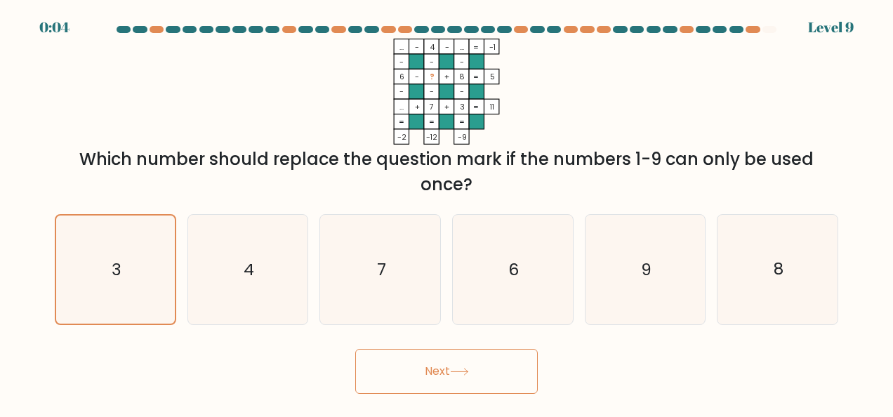
click at [496, 385] on button "Next" at bounding box center [446, 371] width 183 height 45
click at [459, 359] on button "Next" at bounding box center [446, 371] width 183 height 45
click at [460, 359] on button "Next" at bounding box center [446, 371] width 183 height 45
click at [720, 296] on div "8" at bounding box center [777, 269] width 121 height 111
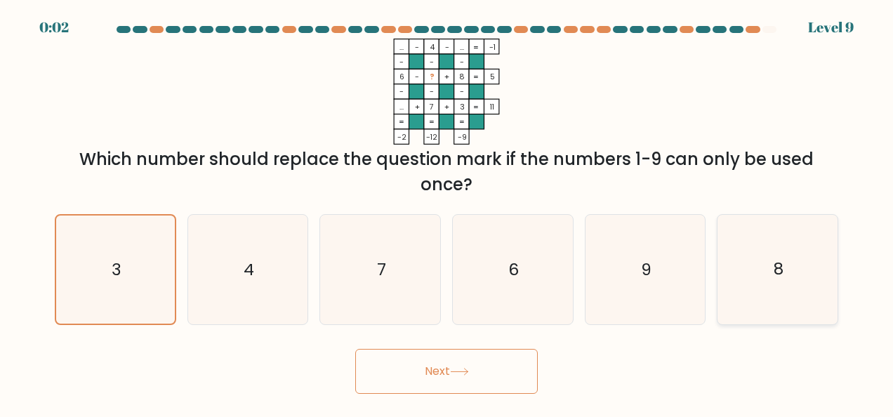
click at [447, 212] on input "f. 8" at bounding box center [447, 211] width 1 height 4
radio input "true"
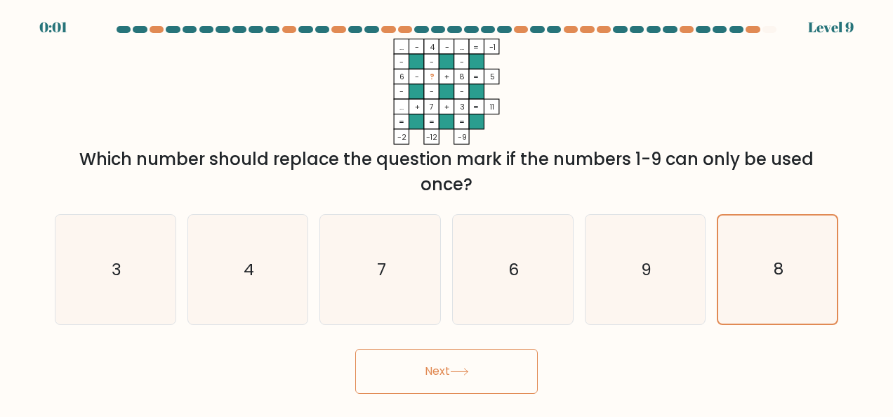
click at [487, 386] on button "Next" at bounding box center [446, 371] width 183 height 45
click at [598, 277] on icon "9" at bounding box center [645, 270] width 110 height 110
click at [447, 212] on input "e. 9" at bounding box center [447, 211] width 1 height 4
radio input "true"
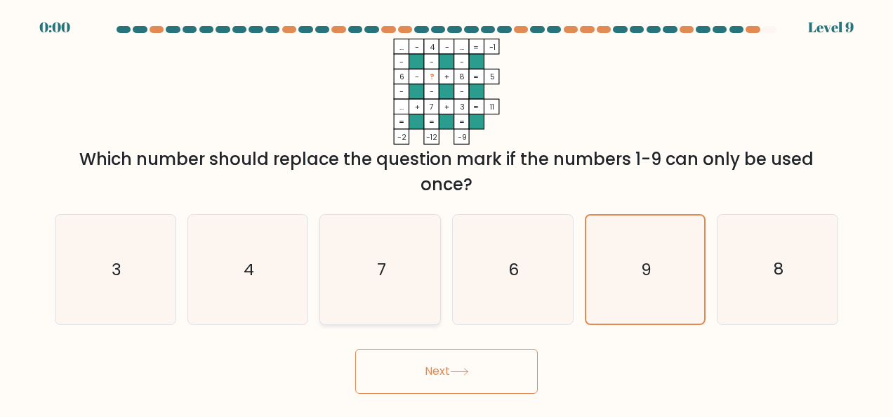
click at [402, 278] on icon "7" at bounding box center [381, 270] width 110 height 110
click at [447, 212] on input "c. 7" at bounding box center [447, 211] width 1 height 4
radio input "true"
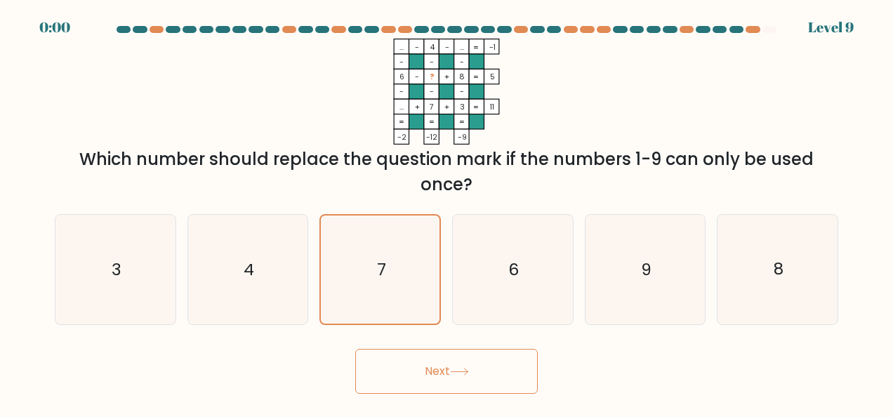
click at [414, 342] on div "Next" at bounding box center [446, 368] width 800 height 52
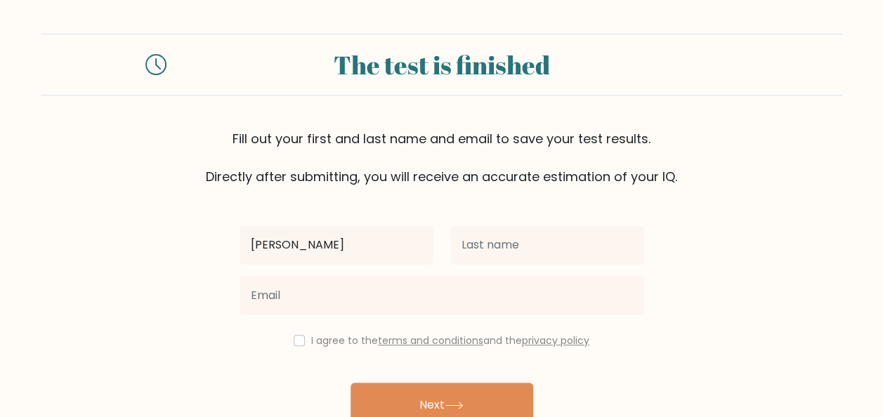
type input "[PERSON_NAME]"
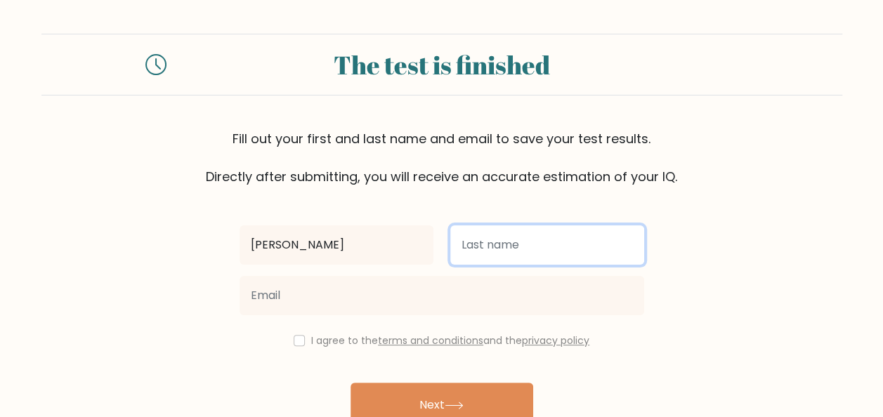
click at [541, 235] on input "text" at bounding box center [547, 244] width 194 height 39
type input "CASIPONG"
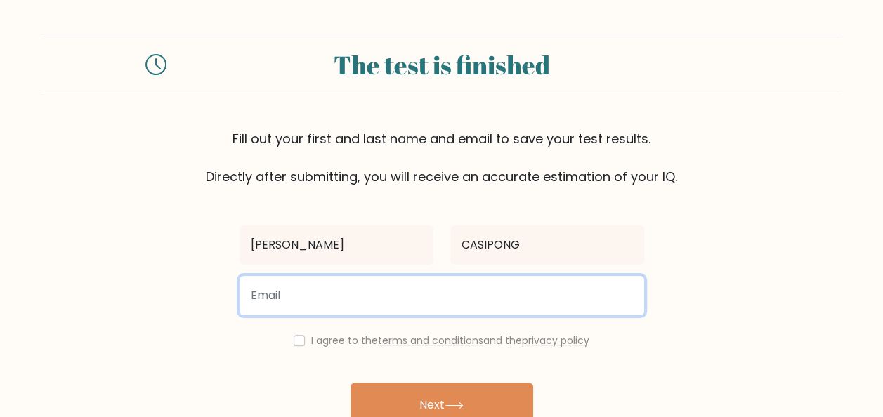
click at [413, 311] on input "email" at bounding box center [441, 295] width 404 height 39
type input "[EMAIL_ADDRESS][DOMAIN_NAME]"
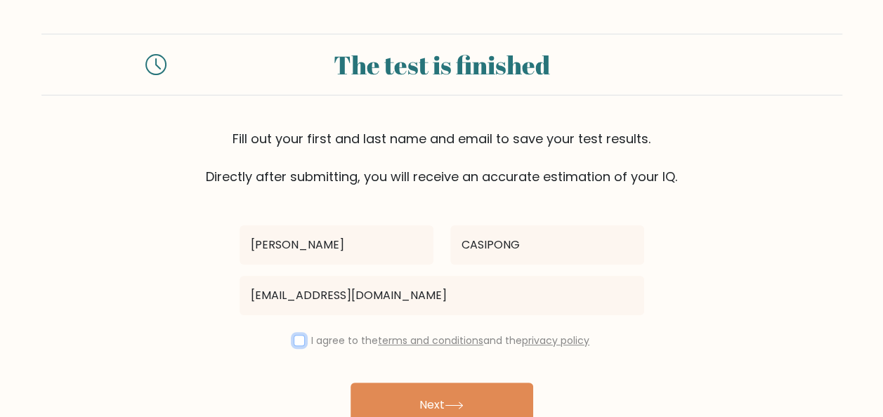
click at [298, 338] on input "checkbox" at bounding box center [298, 340] width 11 height 11
checkbox input "true"
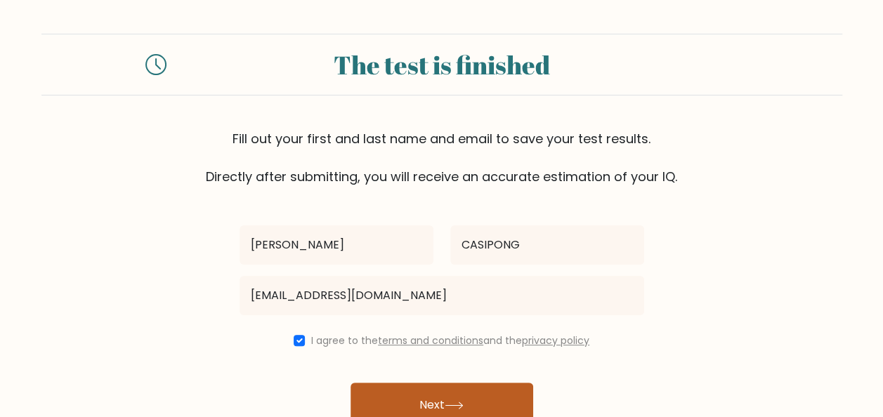
click at [425, 402] on button "Next" at bounding box center [441, 405] width 183 height 45
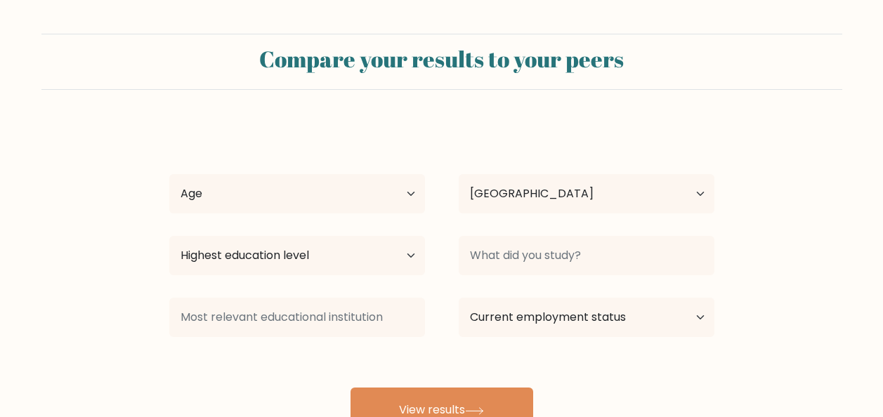
select select "PH"
click at [284, 204] on select "Age Under [DEMOGRAPHIC_DATA] [DEMOGRAPHIC_DATA] [DEMOGRAPHIC_DATA] [DEMOGRAPHIC…" at bounding box center [297, 193] width 256 height 39
select select "18_24"
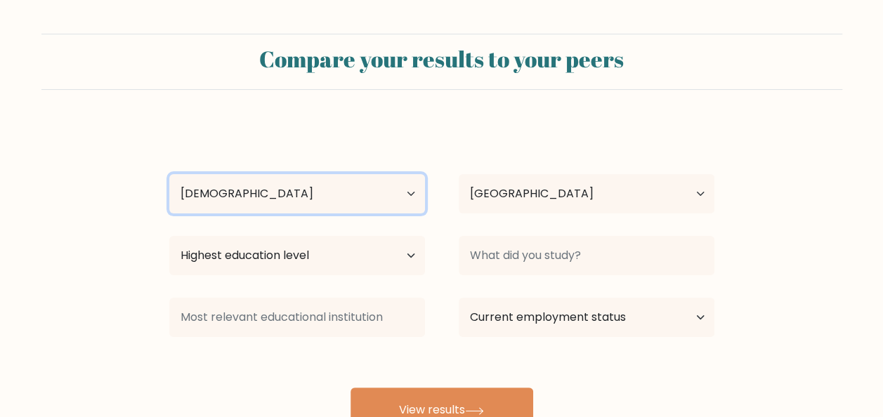
click at [169, 174] on select "Age Under [DEMOGRAPHIC_DATA] [DEMOGRAPHIC_DATA] [DEMOGRAPHIC_DATA] [DEMOGRAPHIC…" at bounding box center [297, 193] width 256 height 39
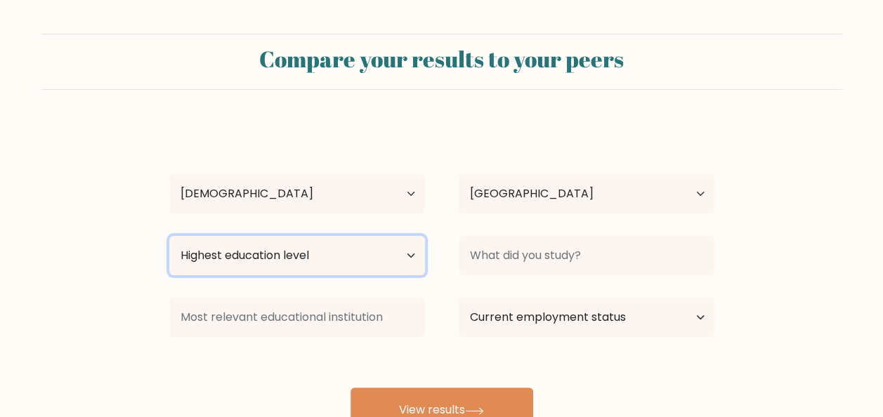
click at [331, 255] on select "Highest education level No schooling Primary Lower Secondary Upper Secondary Oc…" at bounding box center [297, 255] width 256 height 39
select select "bachelors_degree"
click at [169, 236] on select "Highest education level No schooling Primary Lower Secondary Upper Secondary Oc…" at bounding box center [297, 255] width 256 height 39
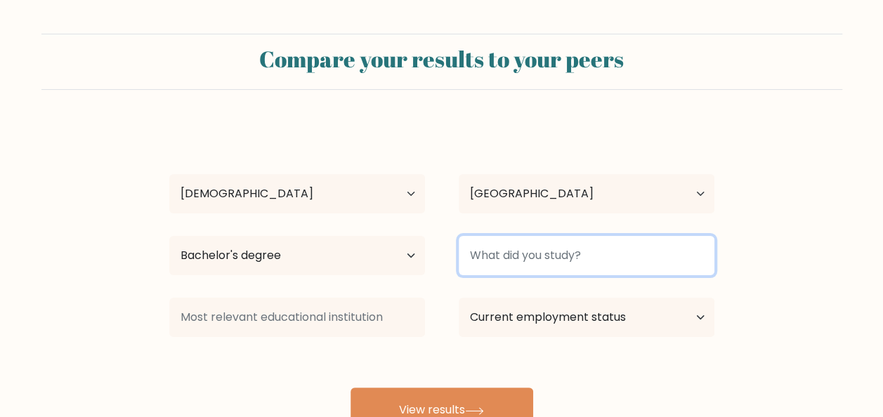
click at [555, 246] on input at bounding box center [586, 255] width 256 height 39
click at [593, 254] on input "COMPUTER ENGINEER" at bounding box center [586, 255] width 256 height 39
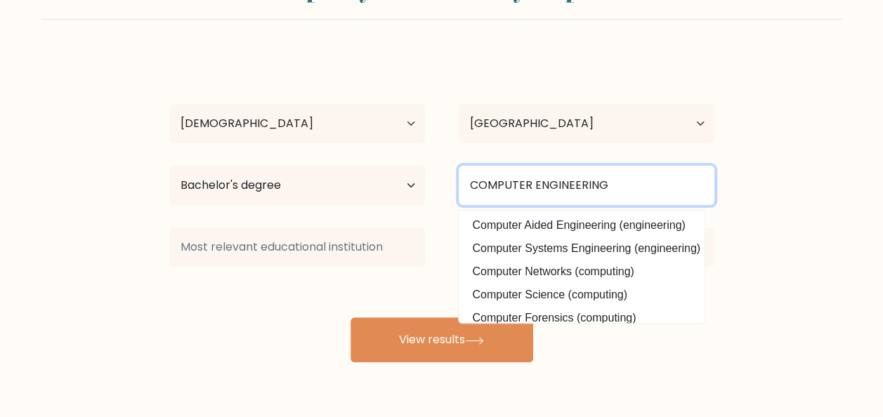
scroll to position [115, 0]
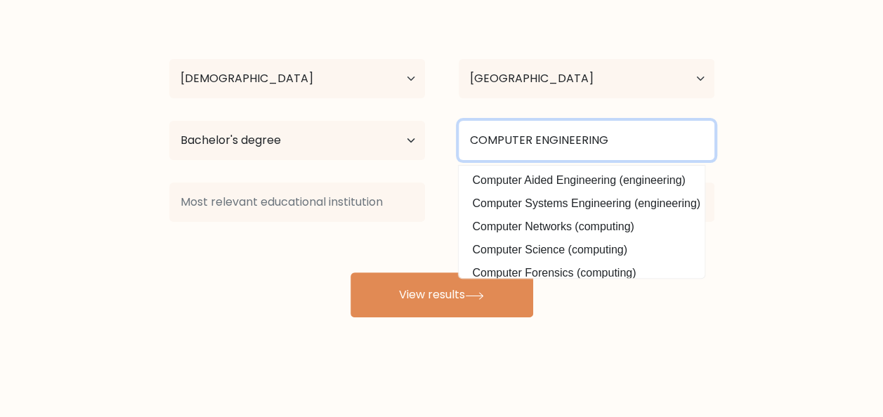
drag, startPoint x: 614, startPoint y: 134, endPoint x: 476, endPoint y: 124, distance: 138.0
click at [378, 145] on div "Highest education level No schooling Primary Lower Secondary Upper Secondary Oc…" at bounding box center [441, 140] width 579 height 51
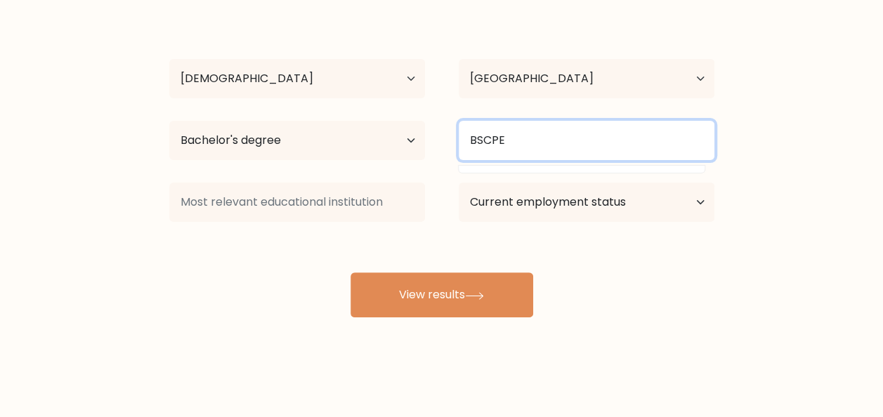
click at [590, 140] on input "BSCPE" at bounding box center [586, 140] width 256 height 39
drag, startPoint x: 590, startPoint y: 140, endPoint x: 449, endPoint y: 142, distance: 140.4
click at [449, 142] on div "BSCPE" at bounding box center [586, 140] width 289 height 51
type input "B"
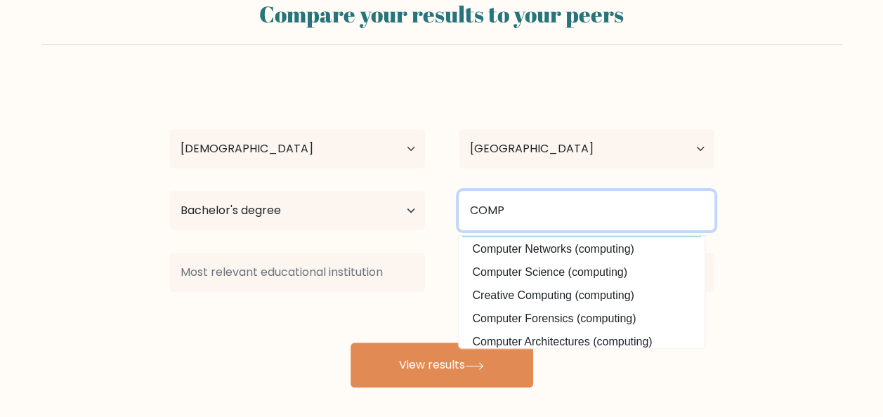
scroll to position [70, 0]
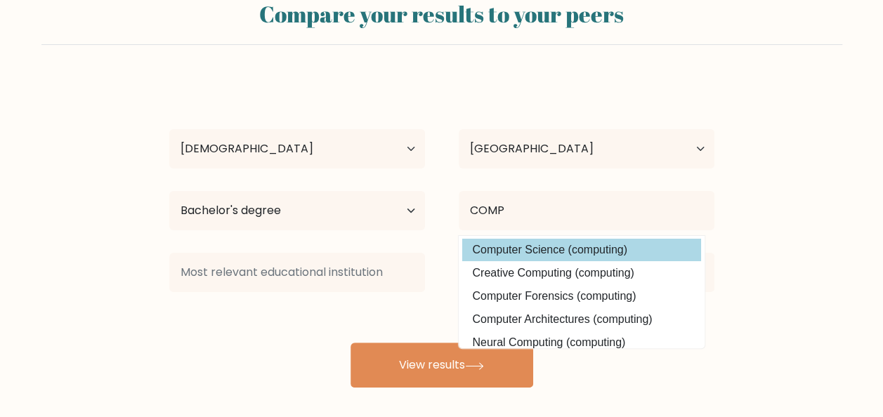
click at [560, 254] on option "Computer Science (computing)" at bounding box center [581, 250] width 239 height 22
type input "Computer Science"
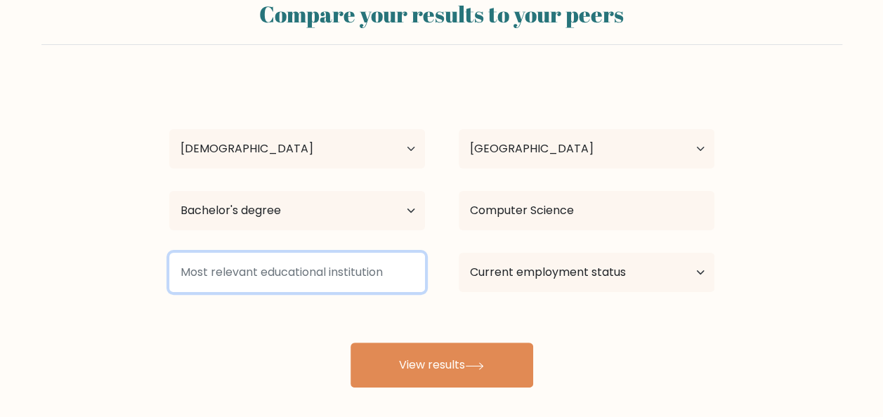
click at [313, 289] on input at bounding box center [297, 272] width 256 height 39
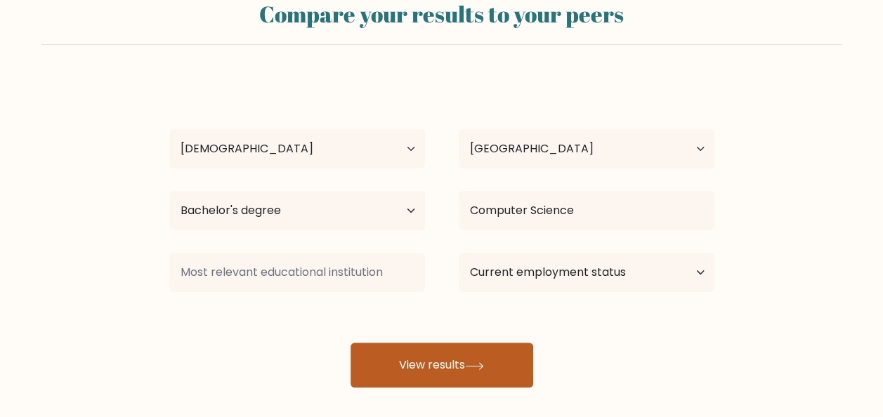
click at [473, 358] on button "View results" at bounding box center [441, 365] width 183 height 45
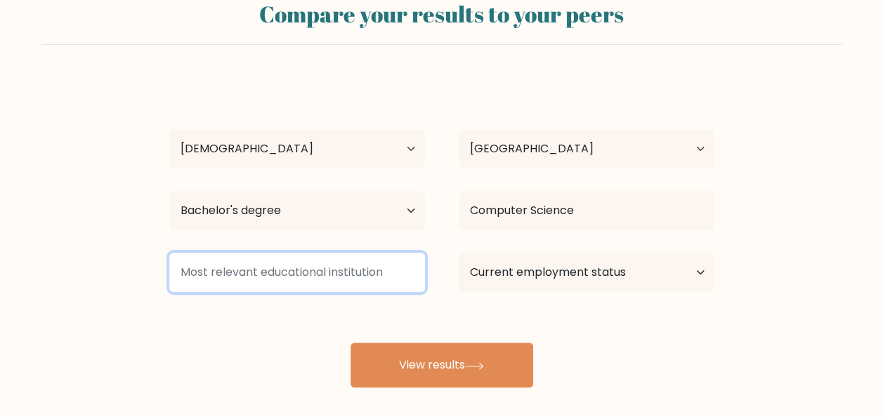
click at [355, 270] on input at bounding box center [297, 272] width 256 height 39
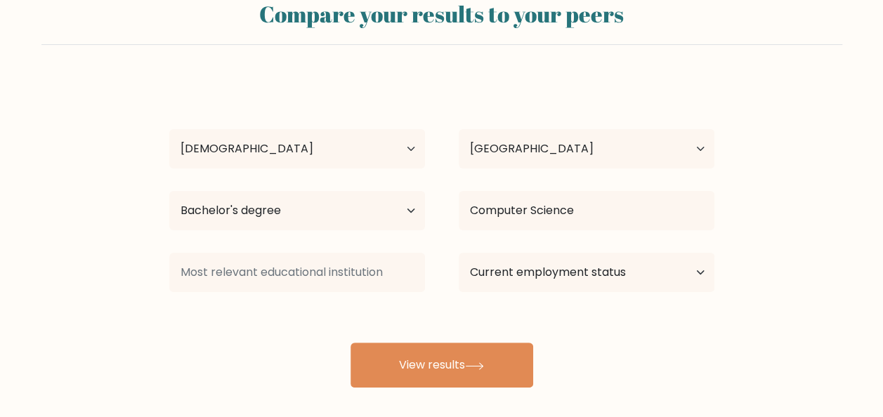
click at [40, 126] on form "Compare your results to your peers FRANKIE CASIPONG Age Under 18 years old 18-2…" at bounding box center [441, 188] width 883 height 399
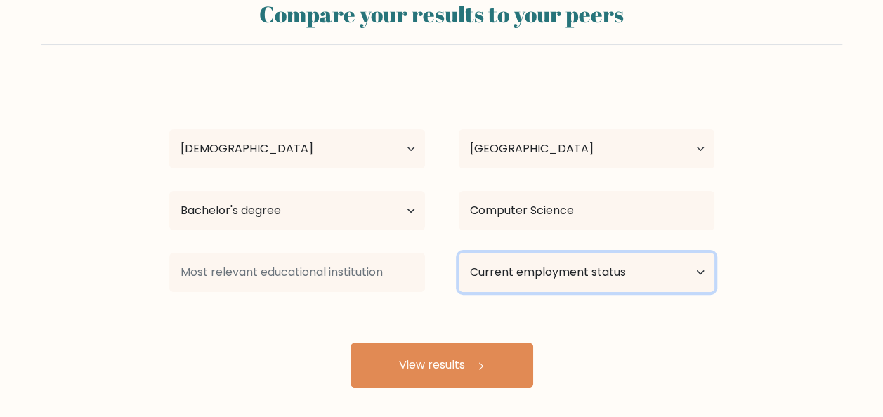
click at [549, 282] on select "Current employment status Employed Student Retired Other / prefer not to answer" at bounding box center [586, 272] width 256 height 39
select select "other"
click at [458, 253] on select "Current employment status Employed Student Retired Other / prefer not to answer" at bounding box center [586, 272] width 256 height 39
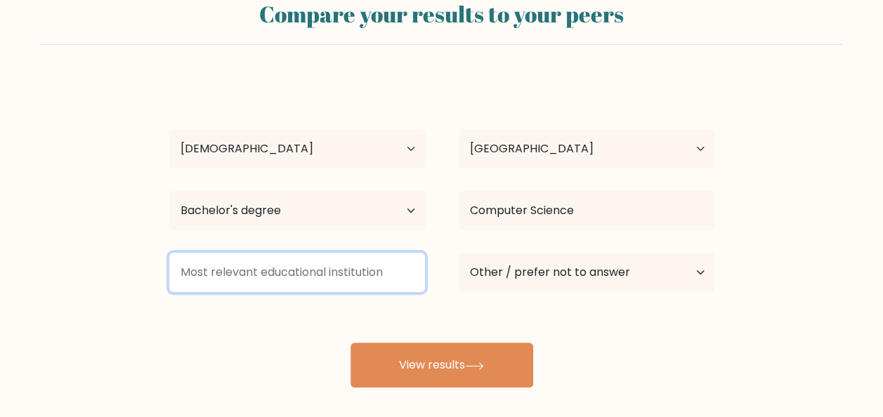
click at [232, 278] on input at bounding box center [297, 272] width 256 height 39
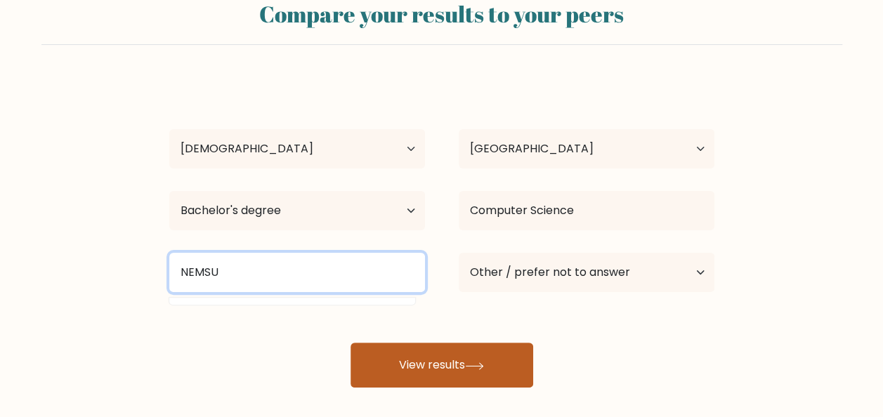
type input "NEMSU"
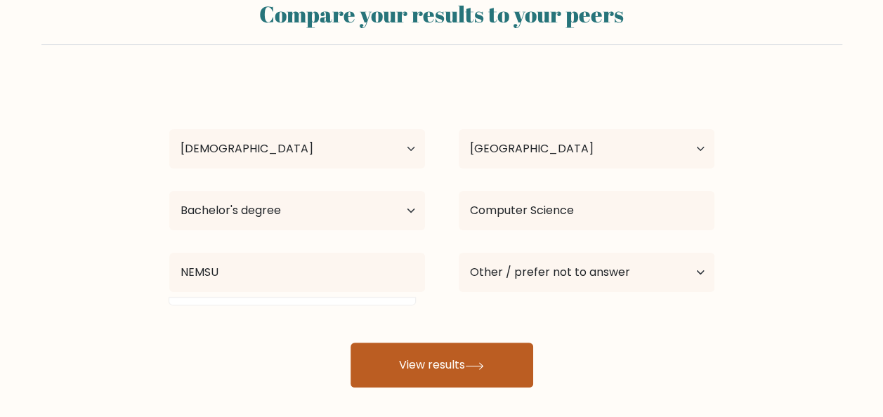
click at [467, 374] on button "View results" at bounding box center [441, 365] width 183 height 45
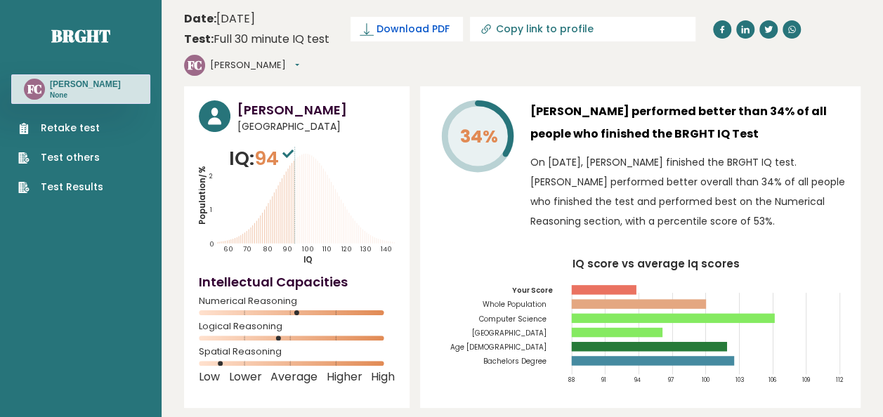
click at [405, 29] on span "Download PDF" at bounding box center [412, 29] width 73 height 15
